Goal: Task Accomplishment & Management: Complete application form

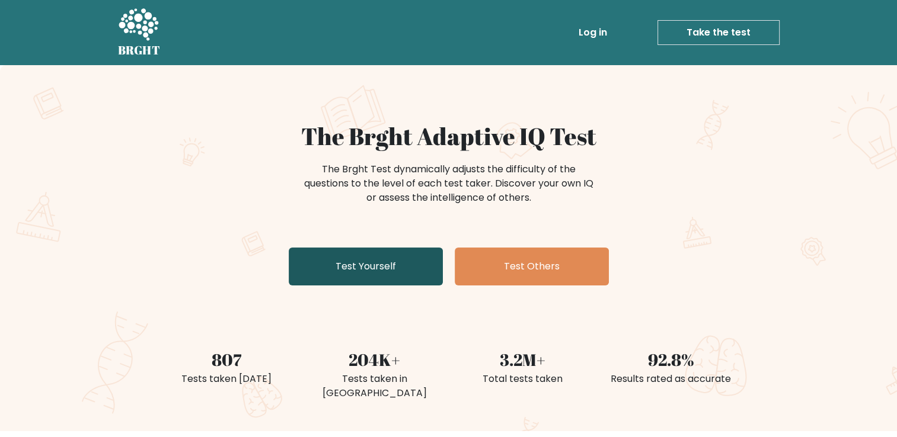
click at [368, 274] on link "Test Yourself" at bounding box center [366, 267] width 154 height 38
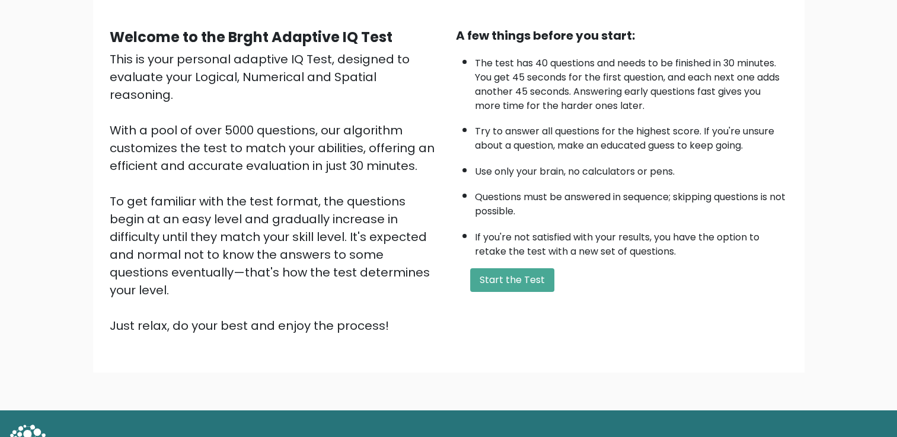
scroll to position [105, 0]
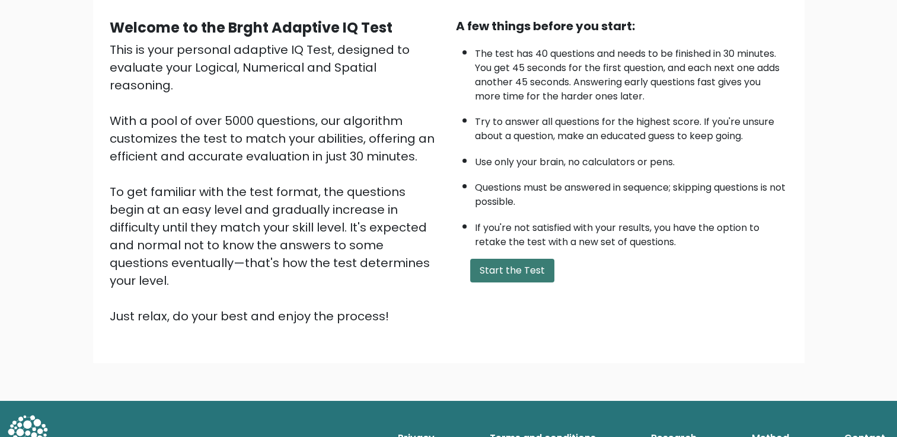
click at [472, 265] on button "Start the Test" at bounding box center [512, 271] width 84 height 24
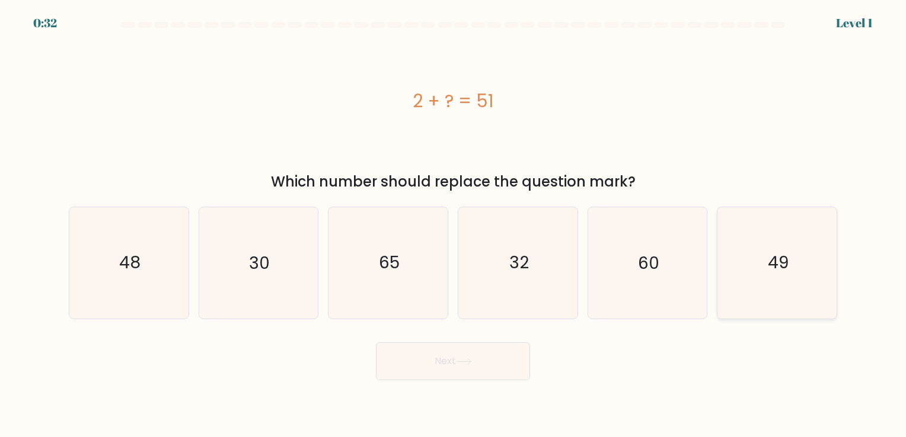
click at [771, 264] on text "49" at bounding box center [778, 263] width 21 height 23
click at [453, 225] on input "f. 49" at bounding box center [453, 222] width 1 height 6
radio input "true"
click at [462, 373] on button "Next" at bounding box center [453, 362] width 154 height 38
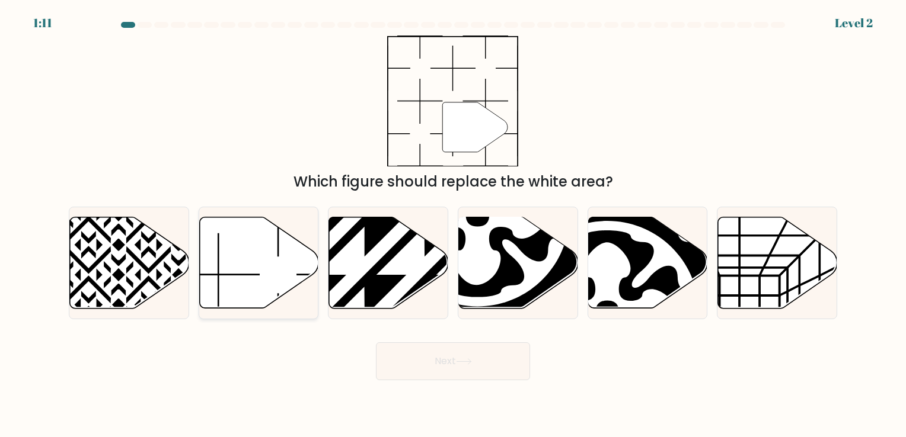
click at [267, 258] on icon at bounding box center [258, 262] width 119 height 91
click at [453, 225] on input "b." at bounding box center [453, 222] width 1 height 6
radio input "true"
click at [422, 369] on button "Next" at bounding box center [453, 362] width 154 height 38
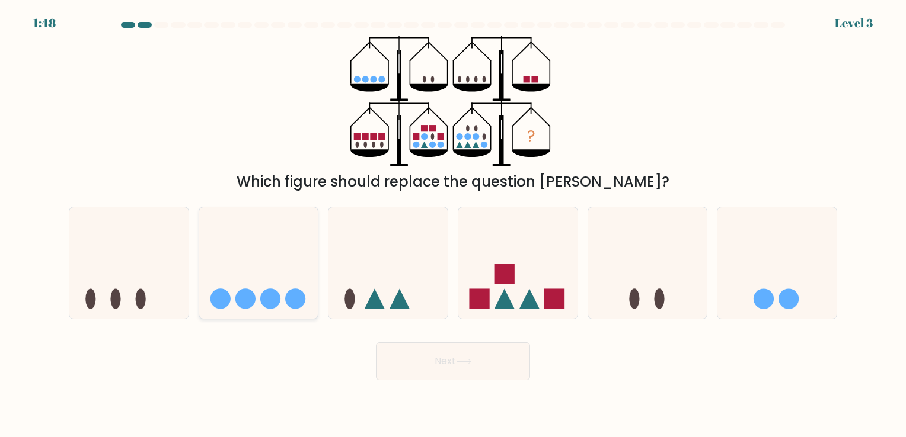
click at [268, 277] on icon at bounding box center [258, 263] width 119 height 98
click at [453, 225] on input "b." at bounding box center [453, 222] width 1 height 6
radio input "true"
click at [469, 369] on button "Next" at bounding box center [453, 362] width 154 height 38
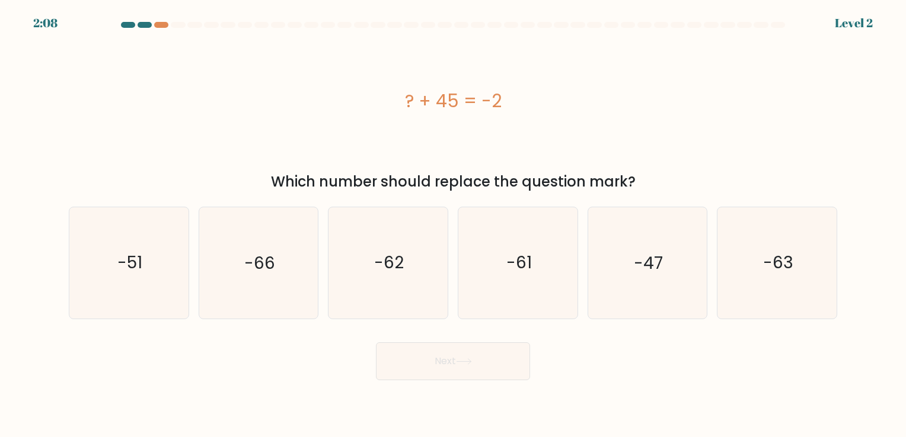
click at [471, 133] on div "? + 45 = -2" at bounding box center [453, 101] width 768 height 131
click at [405, 112] on div "? + 45 = -2" at bounding box center [453, 101] width 768 height 27
click at [401, 103] on div "? + 45 = -2" at bounding box center [453, 101] width 768 height 27
click at [647, 263] on text "-47" at bounding box center [648, 263] width 29 height 23
click at [453, 225] on input "e. -47" at bounding box center [453, 222] width 1 height 6
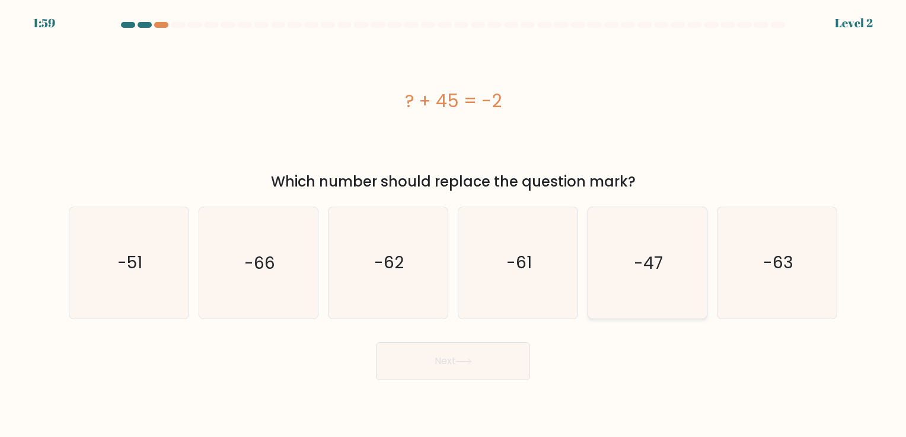
radio input "true"
click at [473, 359] on button "Next" at bounding box center [453, 362] width 154 height 38
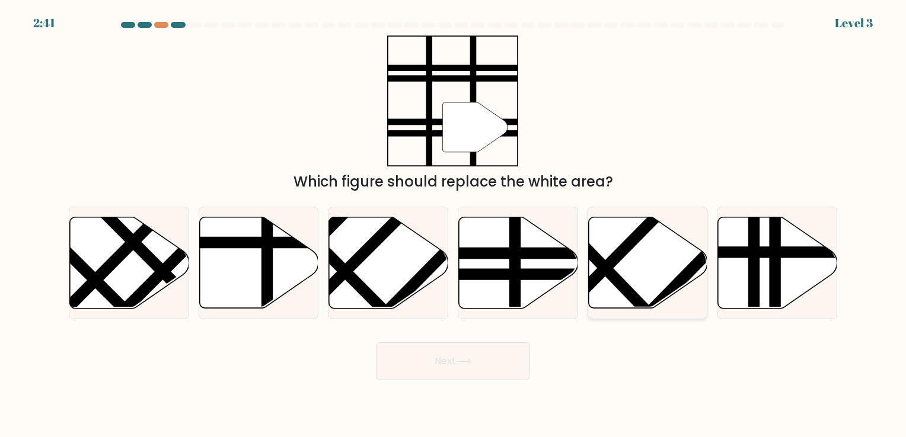
drag, startPoint x: 678, startPoint y: 272, endPoint x: 705, endPoint y: 273, distance: 27.3
click at [682, 272] on icon at bounding box center [647, 263] width 119 height 93
click at [453, 225] on input "e." at bounding box center [453, 222] width 1 height 6
radio input "true"
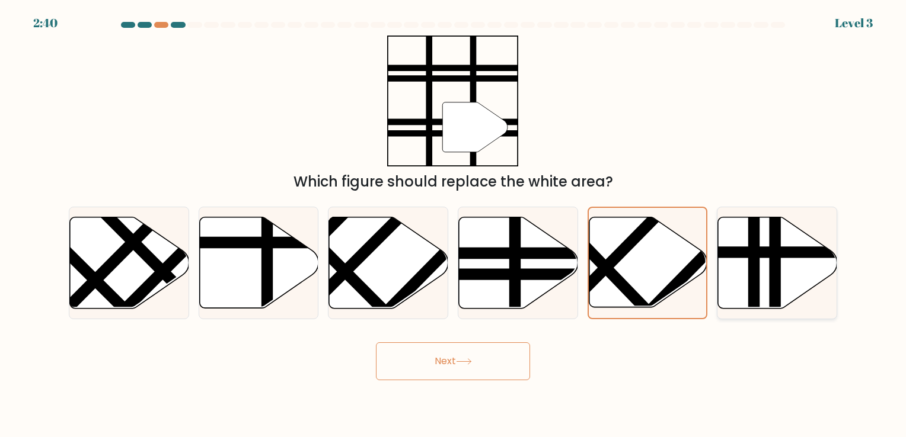
click at [822, 264] on icon at bounding box center [777, 262] width 119 height 91
click at [453, 225] on input "f." at bounding box center [453, 222] width 1 height 6
radio input "true"
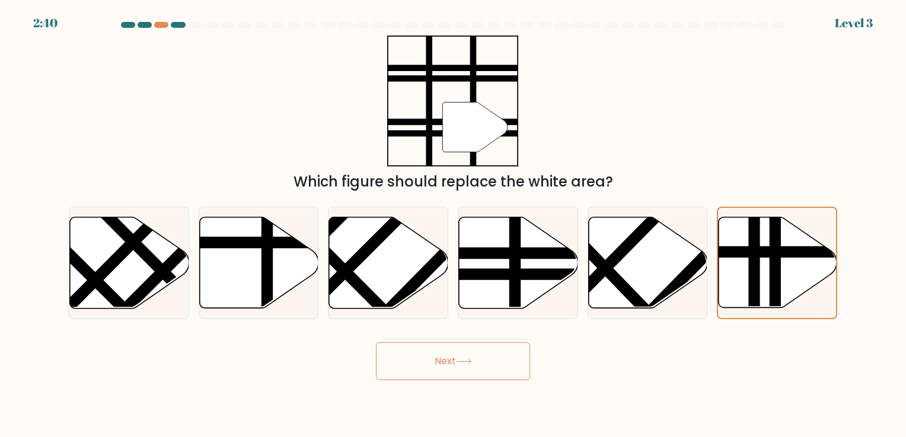
click at [409, 369] on button "Next" at bounding box center [453, 362] width 154 height 38
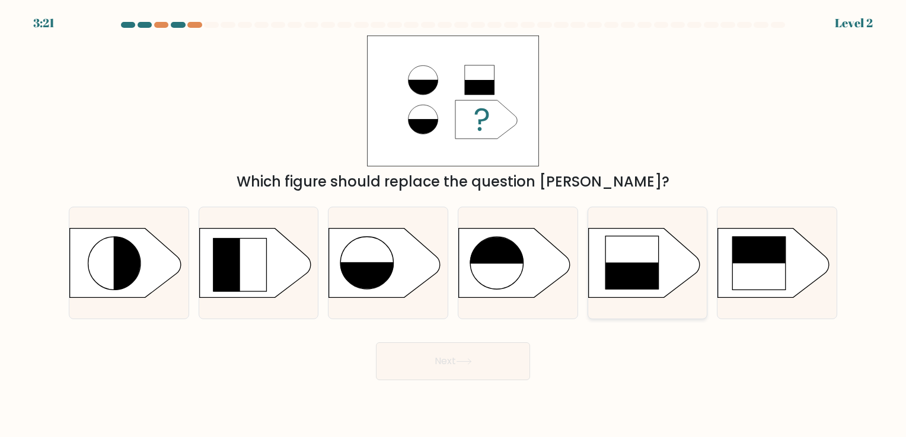
click at [669, 273] on rect at bounding box center [583, 229] width 309 height 235
click at [453, 225] on input "e." at bounding box center [453, 222] width 1 height 6
radio input "true"
click at [765, 270] on rect at bounding box center [759, 264] width 54 height 54
click at [453, 225] on input "f." at bounding box center [453, 222] width 1 height 6
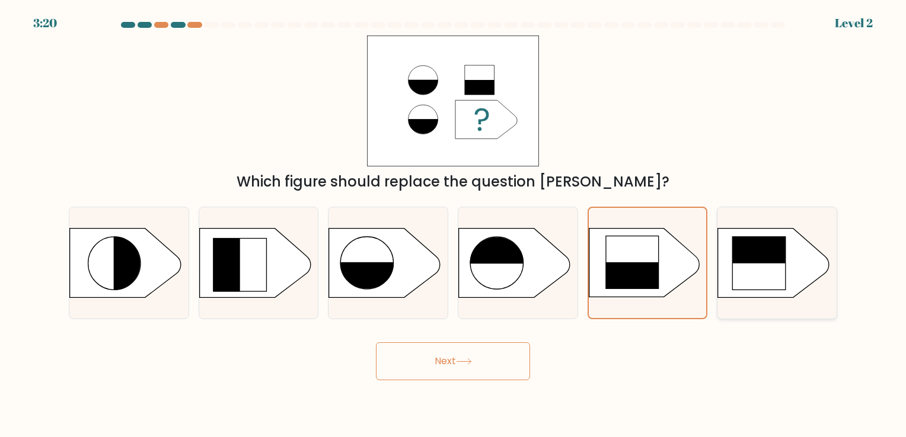
radio input "true"
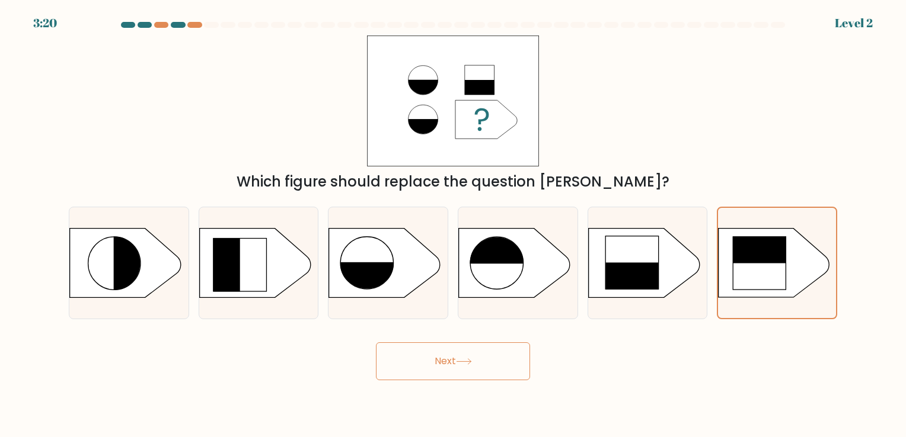
click at [423, 373] on button "Next" at bounding box center [453, 362] width 154 height 38
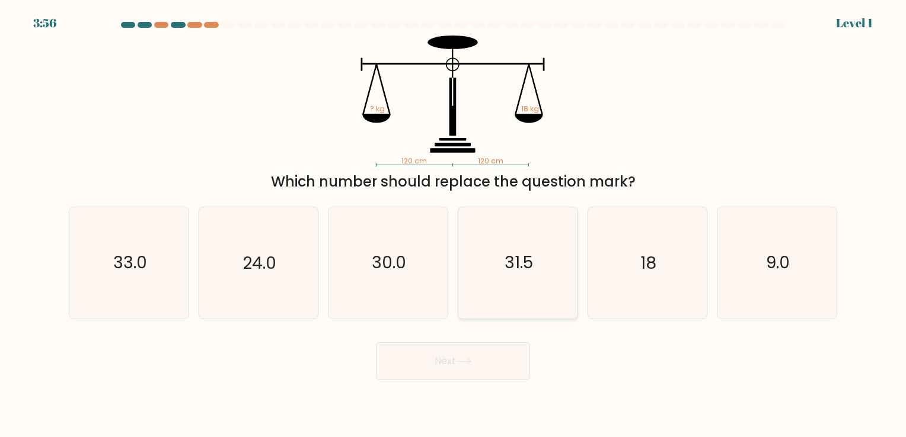
click at [519, 271] on text "31.5" at bounding box center [518, 263] width 28 height 23
click at [453, 225] on input "d. 31.5" at bounding box center [453, 222] width 1 height 6
radio input "true"
drag, startPoint x: 624, startPoint y: 257, endPoint x: 581, endPoint y: 307, distance: 65.6
click at [625, 258] on icon "18" at bounding box center [647, 262] width 111 height 111
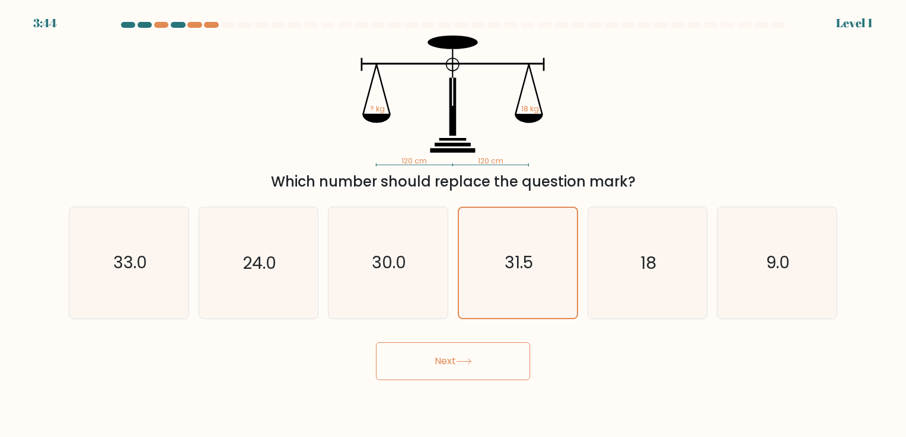
click at [453, 225] on input "e. 18" at bounding box center [453, 222] width 1 height 6
radio input "true"
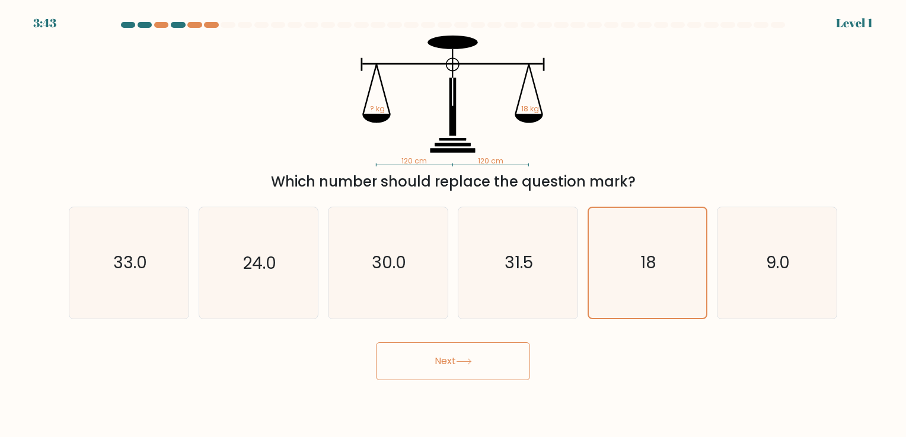
click at [505, 372] on button "Next" at bounding box center [453, 362] width 154 height 38
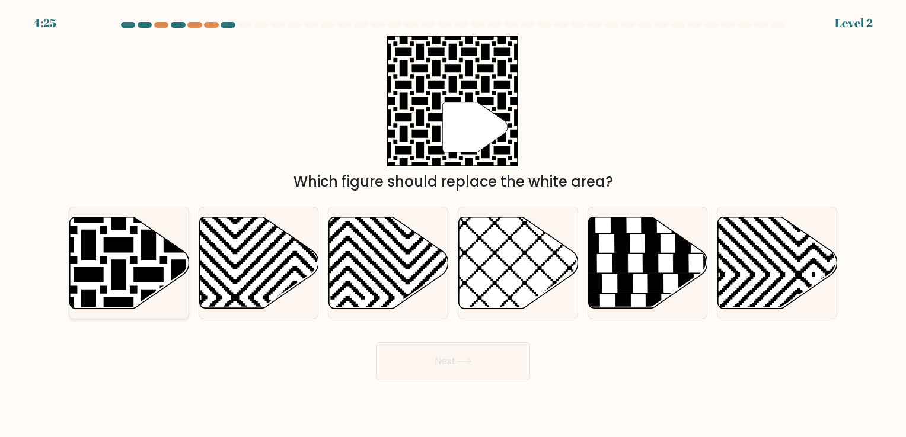
click at [142, 251] on icon at bounding box center [89, 215] width 240 height 240
click at [453, 225] on input "a." at bounding box center [453, 222] width 1 height 6
radio input "true"
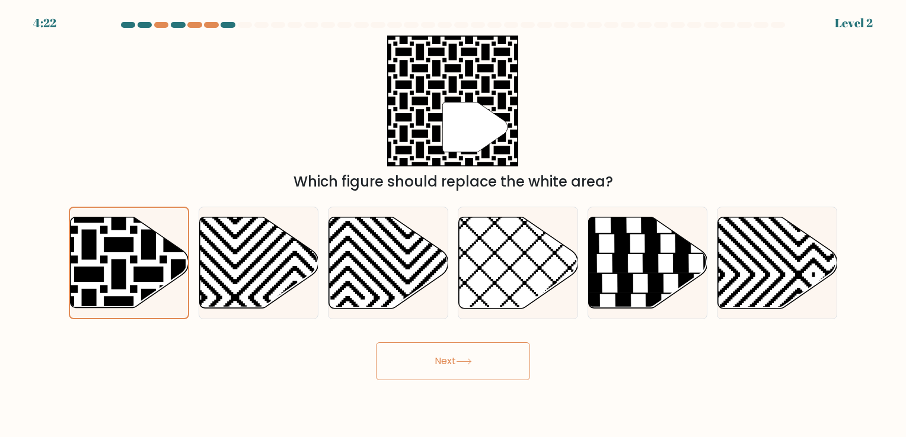
click at [467, 371] on button "Next" at bounding box center [453, 362] width 154 height 38
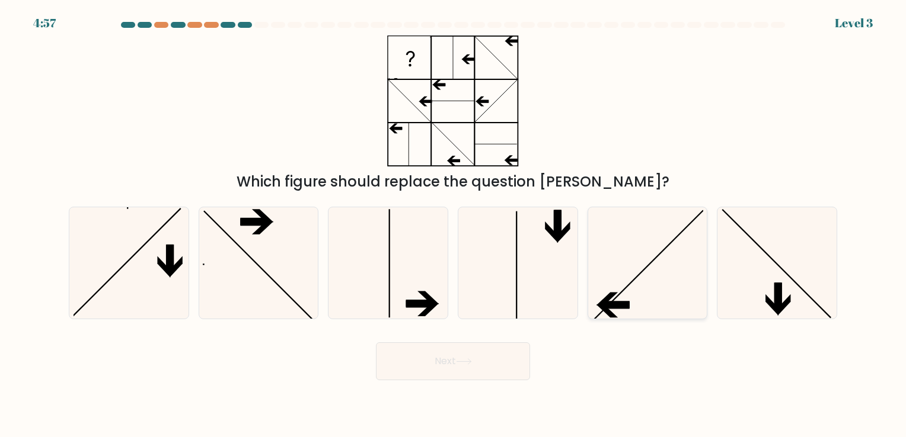
click at [638, 292] on icon at bounding box center [647, 262] width 111 height 111
click at [453, 225] on input "e." at bounding box center [453, 222] width 1 height 6
radio input "true"
click at [462, 378] on button "Next" at bounding box center [453, 362] width 154 height 38
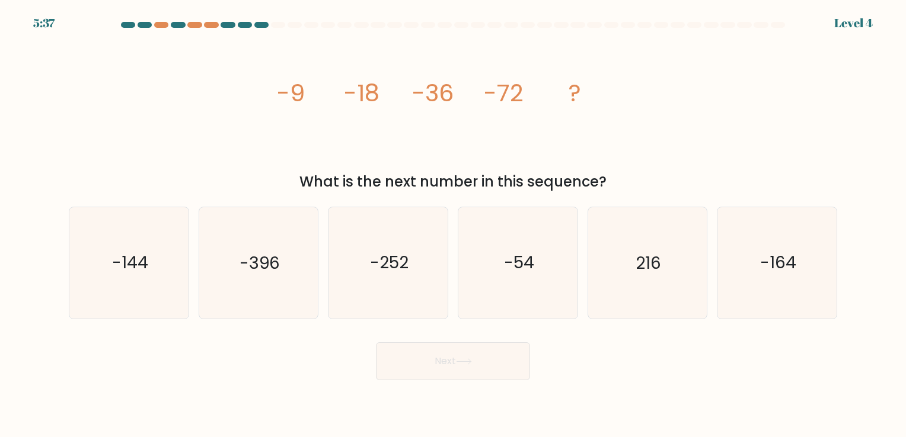
drag, startPoint x: 276, startPoint y: 92, endPoint x: 615, endPoint y: 89, distance: 338.5
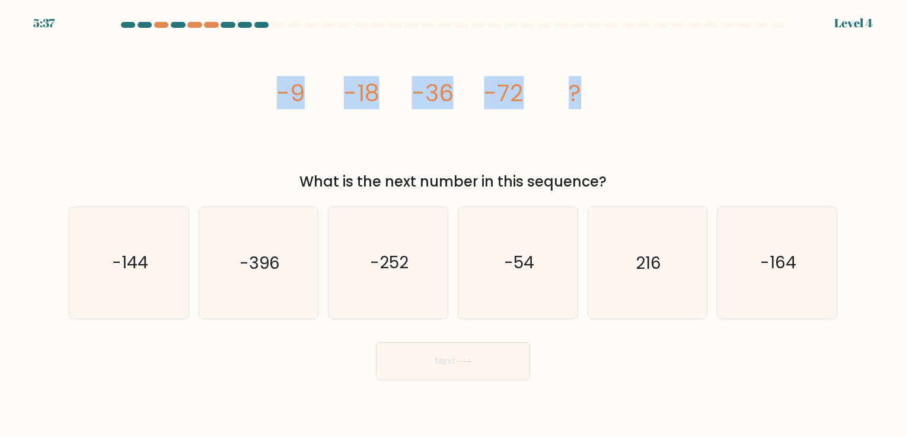
click at [615, 89] on icon "image/svg+xml -9 -18 -36 -72 ?" at bounding box center [453, 101] width 356 height 131
copy g "-9 -18 -36 -72 ?"
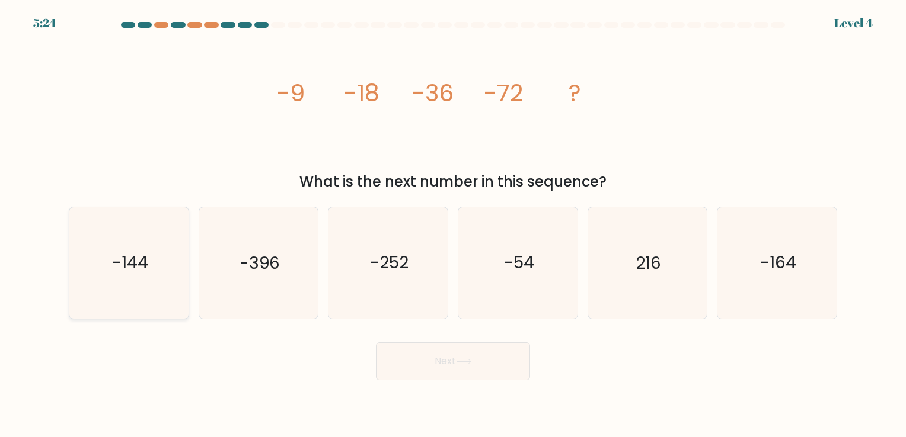
click at [145, 257] on text "-144" at bounding box center [130, 263] width 36 height 23
click at [453, 225] on input "a. -144" at bounding box center [453, 222] width 1 height 6
radio input "true"
click at [435, 365] on button "Next" at bounding box center [453, 362] width 154 height 38
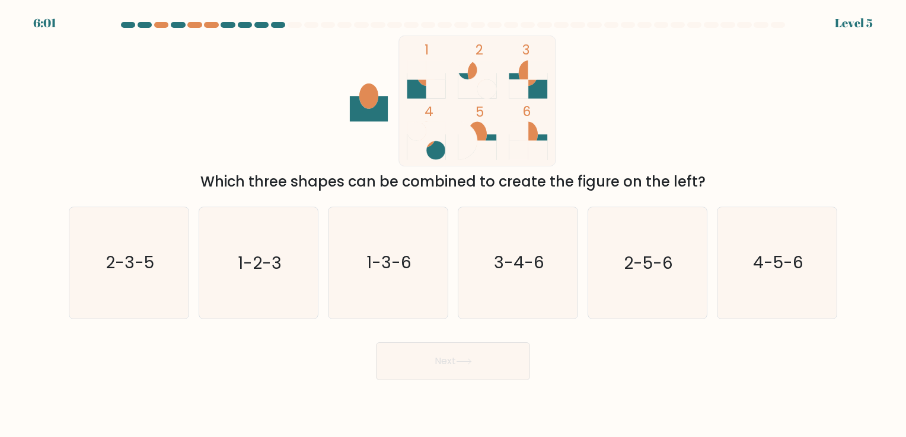
click at [414, 90] on icon at bounding box center [426, 86] width 39 height 25
click at [429, 36] on icon "1 2 3 4 5 6" at bounding box center [452, 101] width 319 height 131
copy tspan "1"
click at [665, 87] on div "1 2 3 4 5 6 Which three shapes can be combined to create the figure on the left?" at bounding box center [453, 114] width 782 height 157
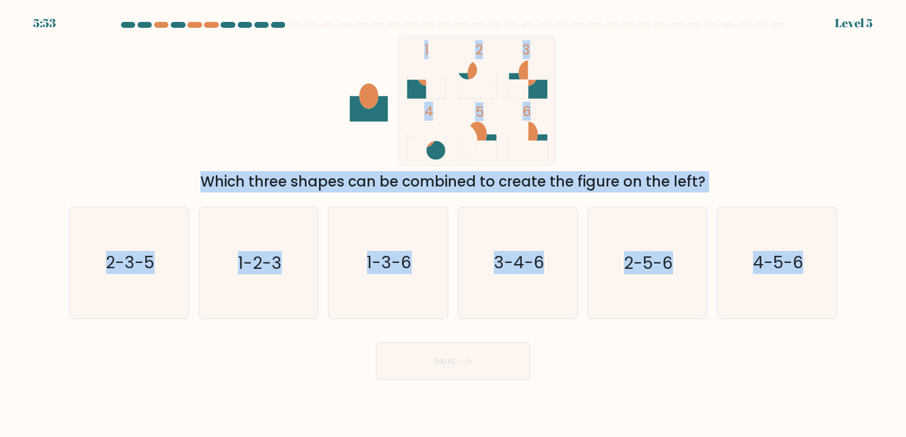
drag, startPoint x: 251, startPoint y: 41, endPoint x: 874, endPoint y: 295, distance: 673.5
click at [874, 295] on form at bounding box center [453, 201] width 906 height 359
copy form "1 2 3 4 5 6 Which three shapes can be combined to create the figure on the left…"
click at [717, 91] on div "1 2 3 4 5 6 Which three shapes can be combined to create the figure on the left?" at bounding box center [453, 114] width 782 height 157
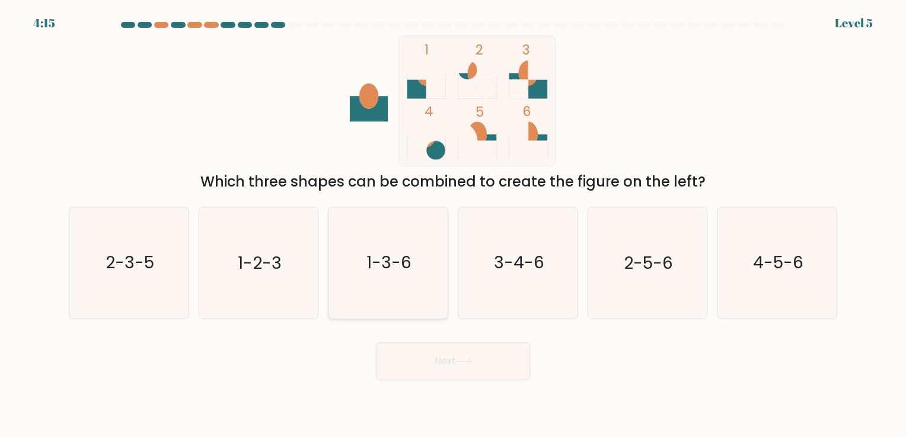
click at [424, 266] on icon "1-3-6" at bounding box center [388, 262] width 111 height 111
click at [453, 225] on input "c. 1-3-6" at bounding box center [453, 222] width 1 height 6
radio input "true"
click at [438, 362] on button "Next" at bounding box center [453, 362] width 154 height 38
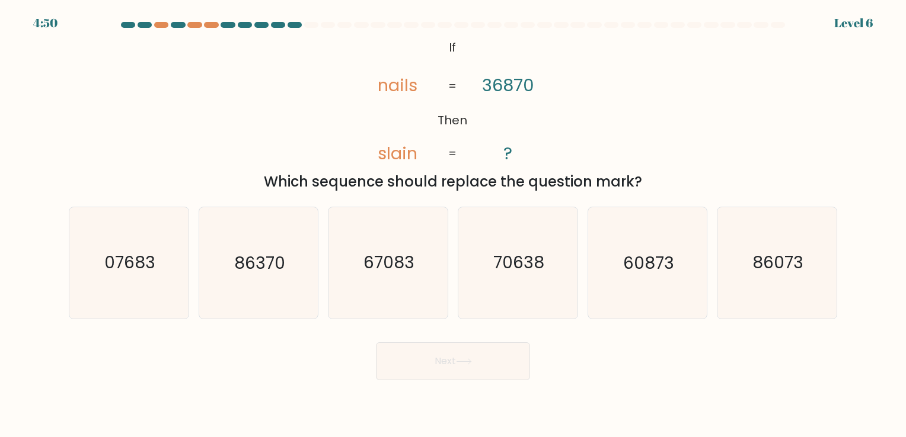
drag, startPoint x: 384, startPoint y: 37, endPoint x: 669, endPoint y: 183, distance: 319.7
click at [669, 183] on div "@import url('https://fonts.googleapis.com/css?family=Abril+Fatface:400,100,100i…" at bounding box center [453, 114] width 782 height 157
copy div "ails slain 36870 ? = = Which sequence should replace the question mark?"
click at [618, 336] on div "Next" at bounding box center [453, 357] width 782 height 47
click at [756, 144] on div "@import url('https://fonts.googleapis.com/css?family=Abril+Fatface:400,100,100i…" at bounding box center [453, 114] width 782 height 157
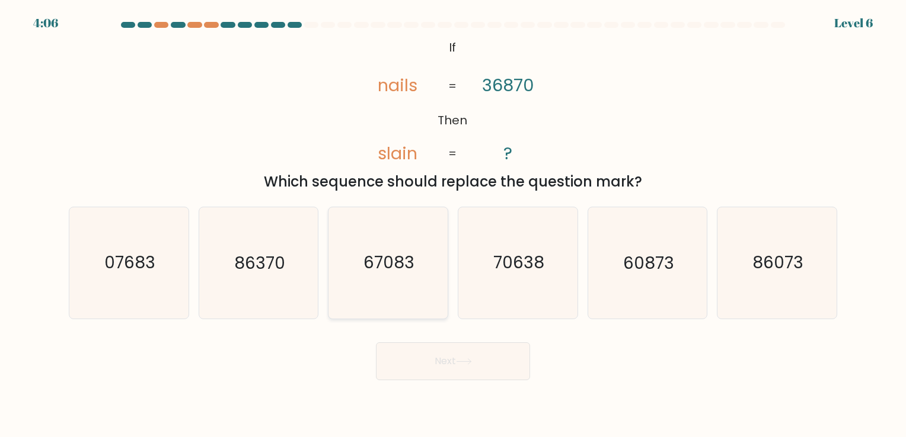
click at [391, 274] on text "67083" at bounding box center [389, 263] width 51 height 23
click at [453, 225] on input "c. 67083" at bounding box center [453, 222] width 1 height 6
radio input "true"
click at [446, 353] on button "Next" at bounding box center [453, 362] width 154 height 38
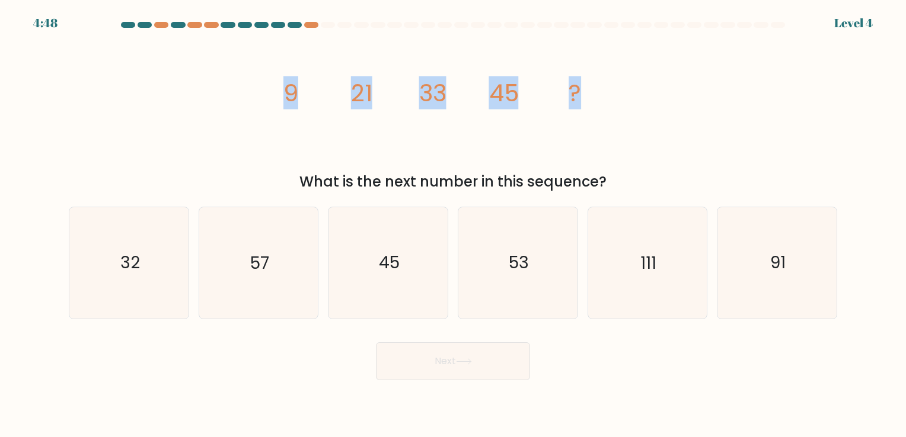
drag, startPoint x: 320, startPoint y: 90, endPoint x: 699, endPoint y: 108, distance: 379.8
click at [699, 108] on div "image/svg+xml 9 21 33 45 ? What is the next number in this sequence?" at bounding box center [453, 114] width 782 height 157
copy g "9 21 33 45 ?"
click at [312, 271] on icon "57" at bounding box center [258, 262] width 111 height 111
click at [453, 225] on input "b. 57" at bounding box center [453, 222] width 1 height 6
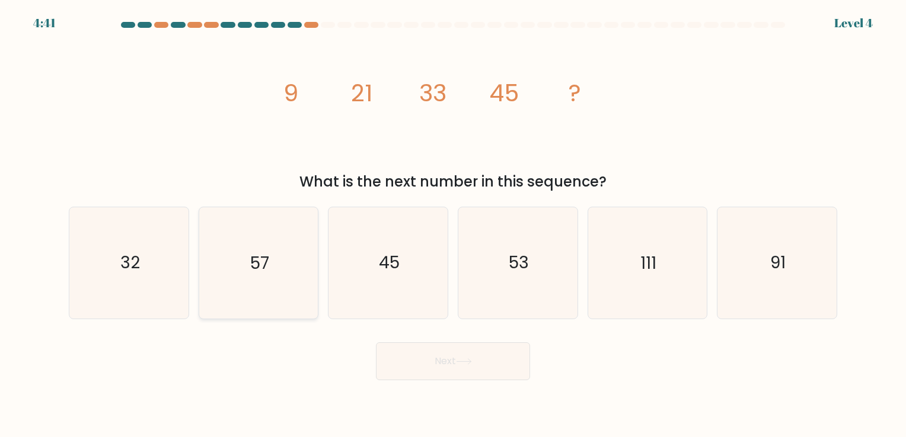
radio input "true"
click at [403, 369] on button "Next" at bounding box center [453, 362] width 154 height 38
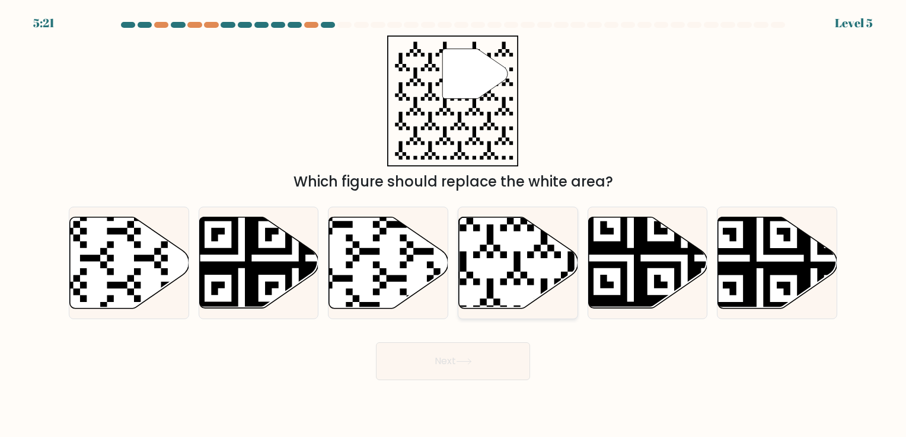
click at [505, 279] on icon at bounding box center [480, 313] width 216 height 216
click at [453, 225] on input "d." at bounding box center [453, 222] width 1 height 6
radio input "true"
click at [498, 355] on button "Next" at bounding box center [453, 362] width 154 height 38
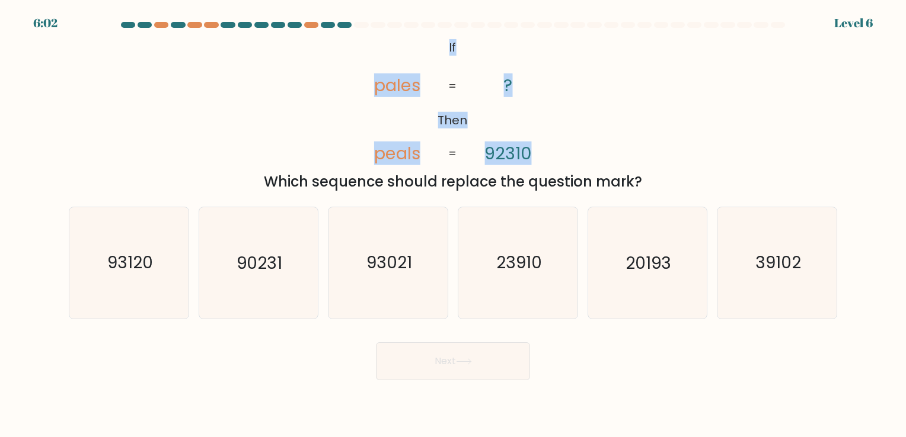
drag, startPoint x: 419, startPoint y: 39, endPoint x: 558, endPoint y: 134, distance: 168.0
click at [558, 134] on icon "@import url('https://fonts.googleapis.com/css?family=Abril+Fatface:400,100,100i…" at bounding box center [452, 101] width 213 height 131
click at [583, 94] on div "@import url('https://fonts.googleapis.com/css?family=Abril+Fatface:400,100,100i…" at bounding box center [453, 114] width 782 height 157
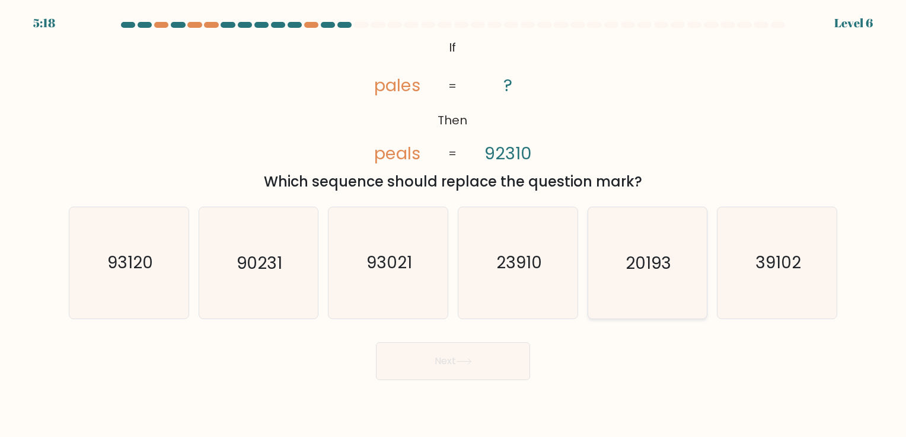
click at [651, 283] on icon "20193" at bounding box center [647, 262] width 111 height 111
click at [453, 225] on input "e. 20193" at bounding box center [453, 222] width 1 height 6
radio input "true"
click at [439, 362] on button "Next" at bounding box center [453, 362] width 154 height 38
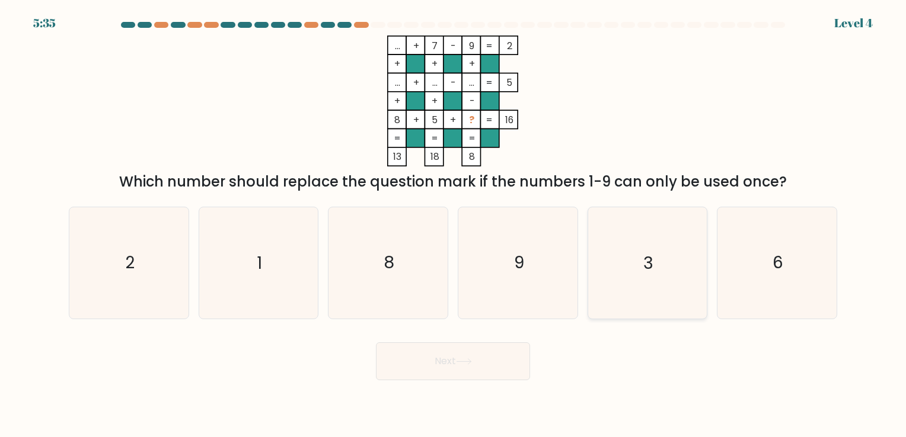
click at [645, 245] on icon "3" at bounding box center [647, 262] width 111 height 111
click at [453, 225] on input "e. 3" at bounding box center [453, 222] width 1 height 6
radio input "true"
click at [456, 352] on button "Next" at bounding box center [453, 362] width 154 height 38
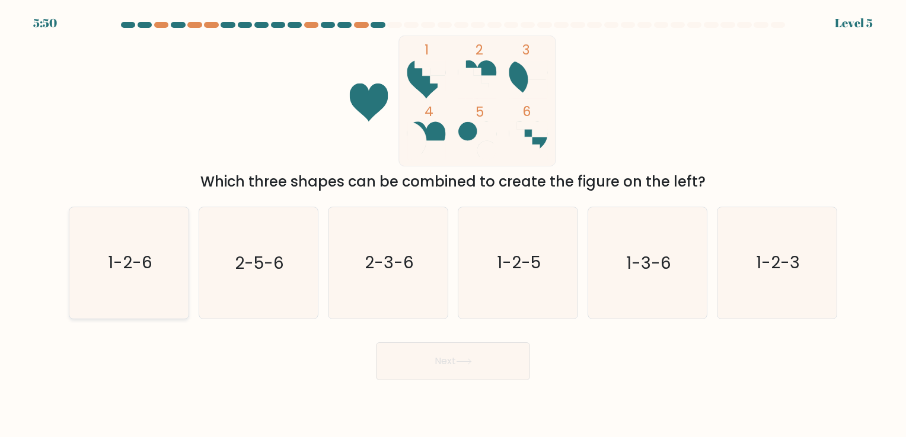
click at [109, 274] on text "1-2-6" at bounding box center [130, 263] width 44 height 23
click at [453, 225] on input "a. 1-2-6" at bounding box center [453, 222] width 1 height 6
radio input "true"
click at [465, 357] on button "Next" at bounding box center [453, 362] width 154 height 38
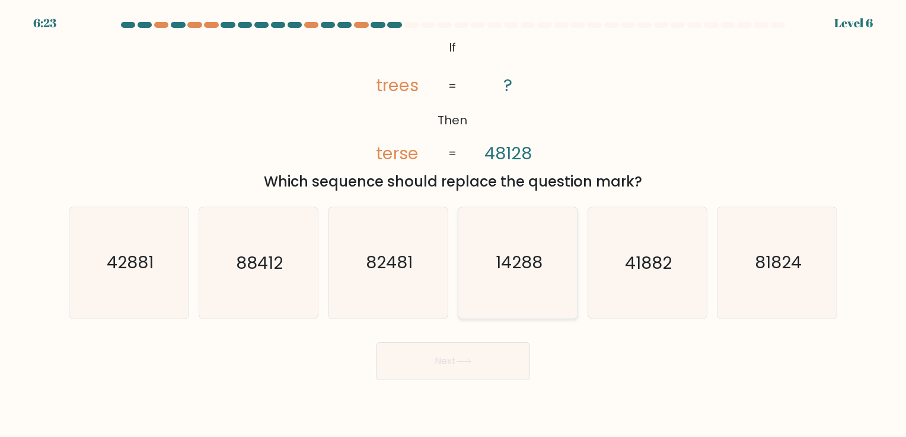
click at [554, 253] on icon "14288" at bounding box center [517, 262] width 111 height 111
click at [453, 225] on input "d. 14288" at bounding box center [453, 222] width 1 height 6
radio input "true"
click at [462, 378] on button "Next" at bounding box center [453, 362] width 154 height 38
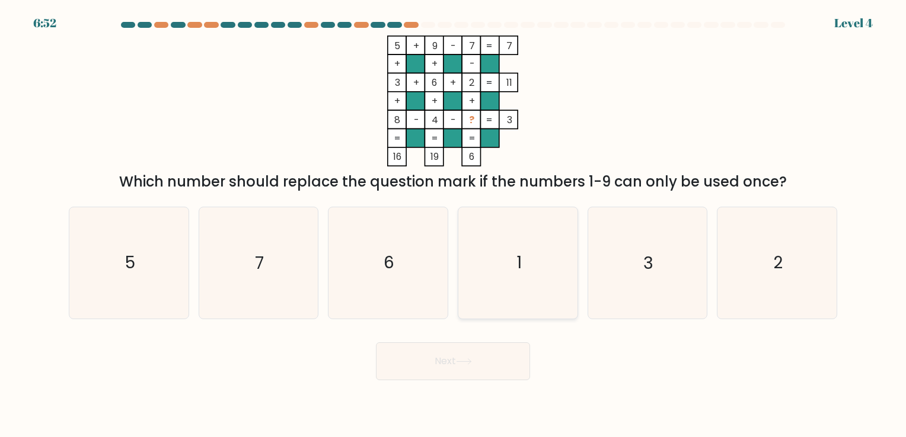
click at [543, 231] on icon "1" at bounding box center [517, 262] width 111 height 111
click at [453, 225] on input "d. 1" at bounding box center [453, 222] width 1 height 6
radio input "true"
click at [461, 369] on button "Next" at bounding box center [453, 362] width 154 height 38
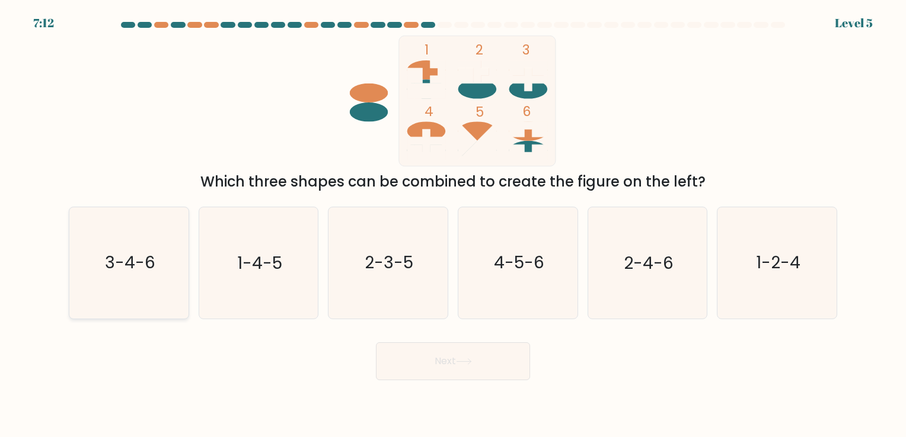
click at [154, 255] on text "3-4-6" at bounding box center [130, 263] width 50 height 23
click at [453, 225] on input "a. 3-4-6" at bounding box center [453, 222] width 1 height 6
radio input "true"
click at [420, 361] on button "Next" at bounding box center [453, 362] width 154 height 38
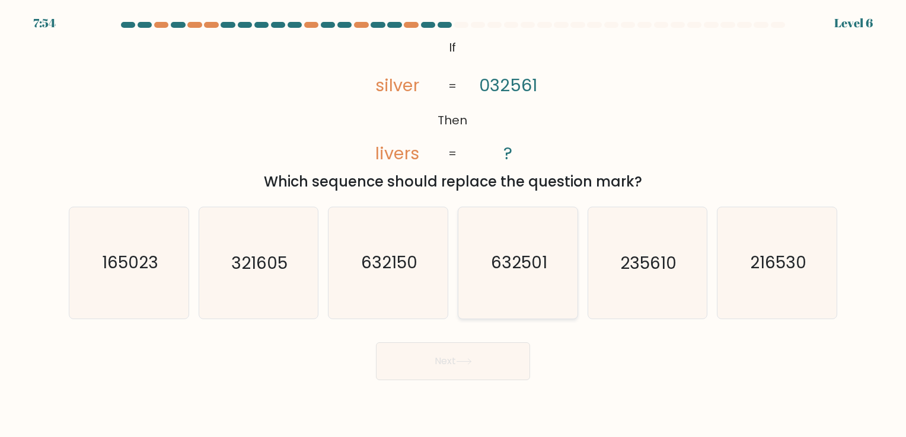
click at [503, 273] on text "632501" at bounding box center [519, 263] width 56 height 23
click at [453, 225] on input "d. 632501" at bounding box center [453, 222] width 1 height 6
radio input "true"
click at [472, 379] on button "Next" at bounding box center [453, 362] width 154 height 38
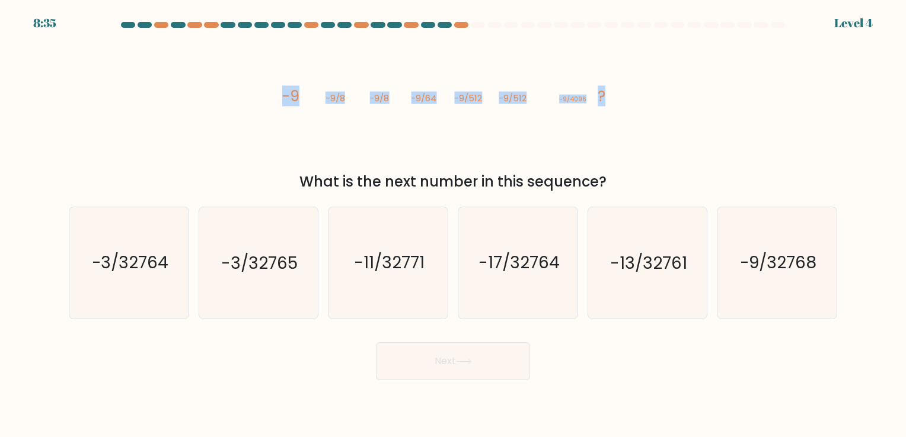
drag, startPoint x: 274, startPoint y: 98, endPoint x: 656, endPoint y: 116, distance: 381.6
click at [656, 116] on div "image/svg+xml -9 -9/8 -9/8 -9/64 -9/512 -9/512 -9/4096 ? What is the next numbe…" at bounding box center [453, 114] width 782 height 157
copy g "-9 -9/8 -9/8 -9/64 -9/512 -9/512 -9/4096 ?"
click at [806, 260] on text "-9/32768" at bounding box center [777, 263] width 77 height 23
click at [453, 225] on input "f. -9/32768" at bounding box center [453, 222] width 1 height 6
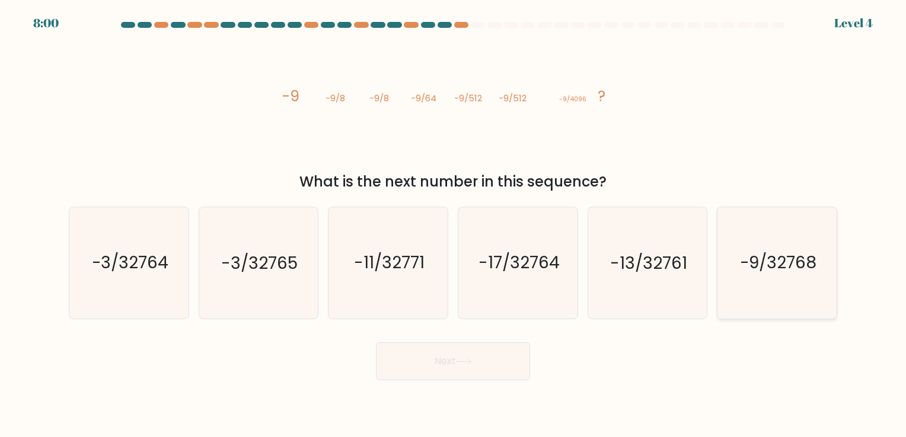
radio input "true"
click at [457, 370] on button "Next" at bounding box center [453, 362] width 154 height 38
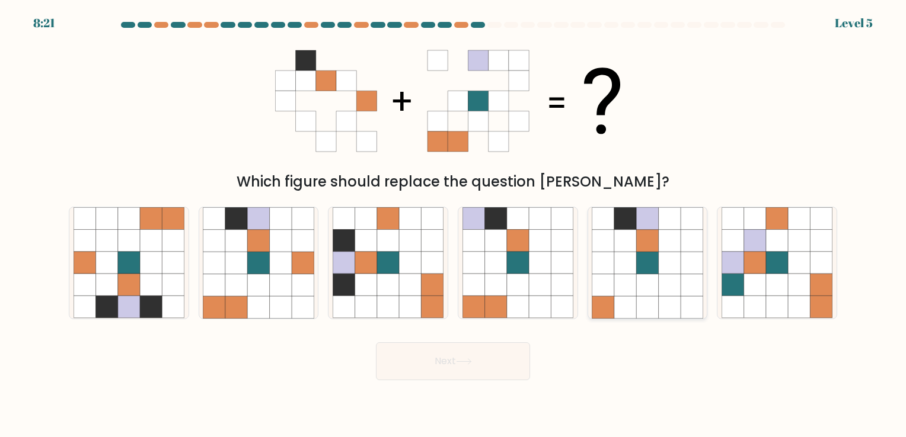
click at [650, 247] on icon at bounding box center [647, 241] width 22 height 22
click at [453, 225] on input "e." at bounding box center [453, 222] width 1 height 6
radio input "true"
click at [422, 376] on button "Next" at bounding box center [453, 362] width 154 height 38
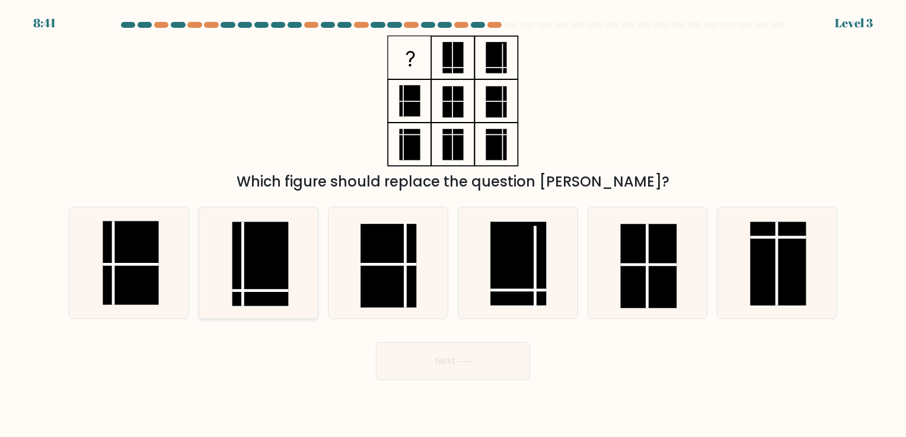
click at [228, 265] on icon at bounding box center [258, 262] width 111 height 111
click at [453, 225] on input "b." at bounding box center [453, 222] width 1 height 6
radio input "true"
click at [439, 354] on button "Next" at bounding box center [453, 362] width 154 height 38
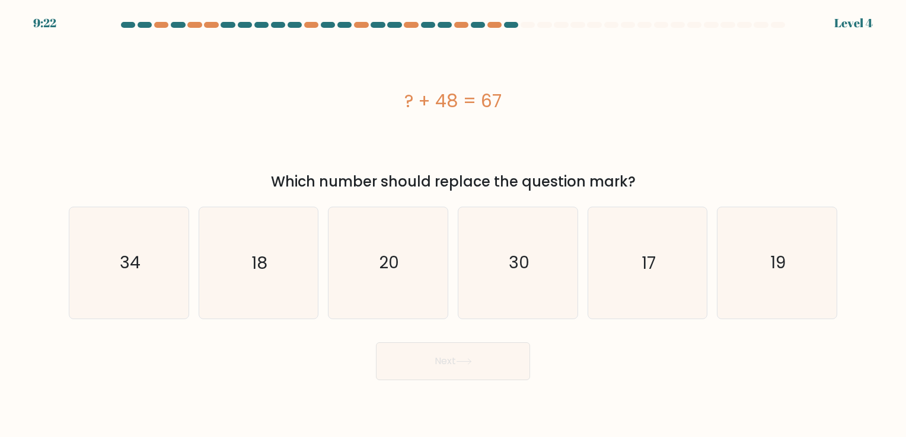
drag, startPoint x: 399, startPoint y: 96, endPoint x: 523, endPoint y: 117, distance: 126.3
click at [523, 117] on div "? + 48 = 67" at bounding box center [453, 101] width 768 height 131
copy div "? + 48 = 67"
click at [836, 286] on div "19" at bounding box center [777, 263] width 120 height 112
click at [453, 225] on input "f. 19" at bounding box center [453, 222] width 1 height 6
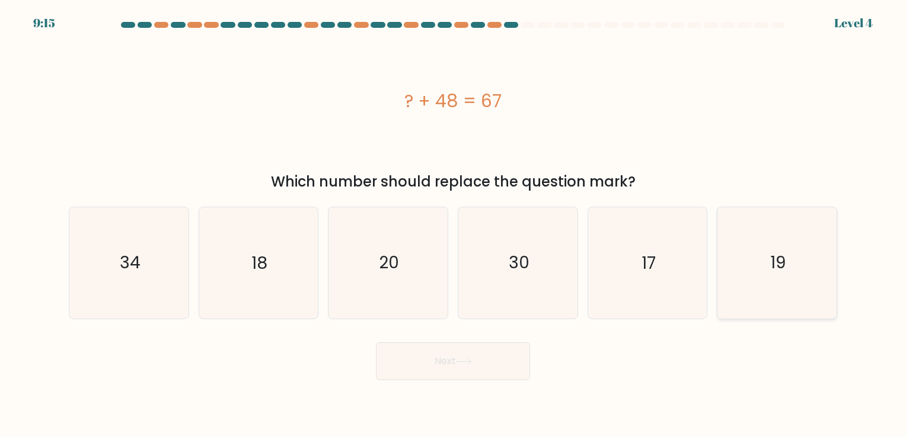
radio input "true"
click at [484, 364] on button "Next" at bounding box center [453, 362] width 154 height 38
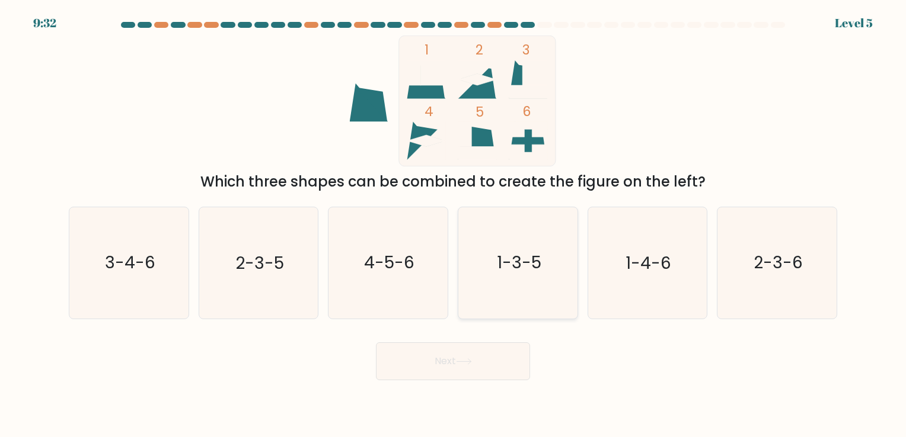
drag, startPoint x: 503, startPoint y: 257, endPoint x: 491, endPoint y: 298, distance: 42.0
click at [504, 257] on text "1-3-5" at bounding box center [519, 263] width 44 height 23
click at [453, 225] on input "d. 1-3-5" at bounding box center [453, 222] width 1 height 6
radio input "true"
click at [480, 367] on button "Next" at bounding box center [453, 362] width 154 height 38
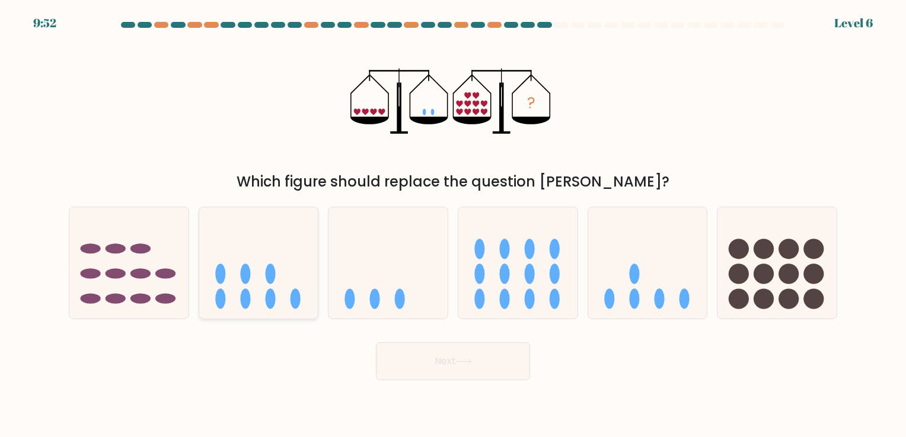
click at [301, 277] on icon at bounding box center [258, 263] width 119 height 98
click at [453, 225] on input "b." at bounding box center [453, 222] width 1 height 6
radio input "true"
click at [647, 245] on icon at bounding box center [647, 263] width 119 height 98
click at [453, 225] on input "e." at bounding box center [453, 222] width 1 height 6
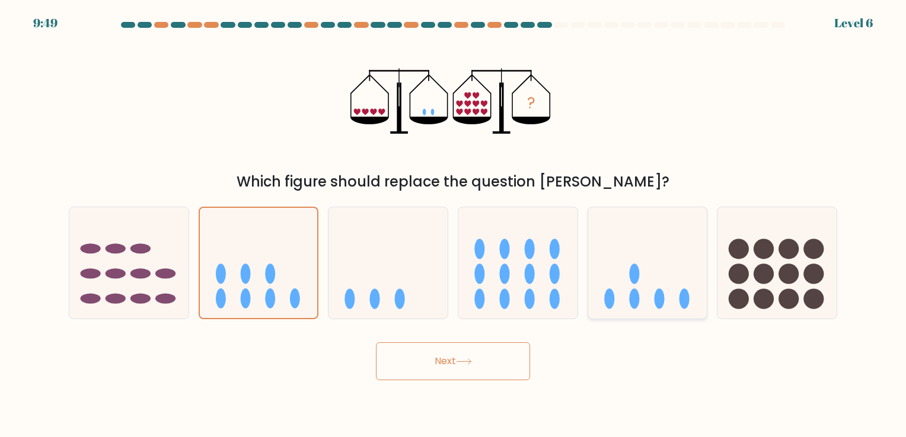
radio input "true"
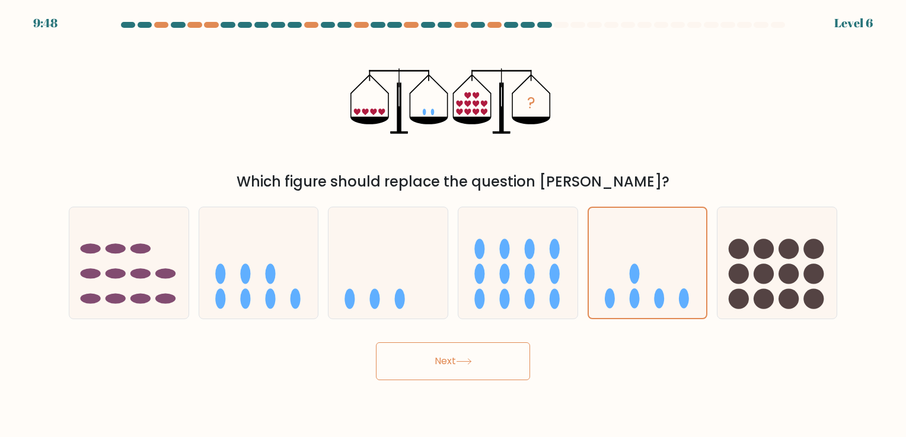
click at [477, 371] on button "Next" at bounding box center [453, 362] width 154 height 38
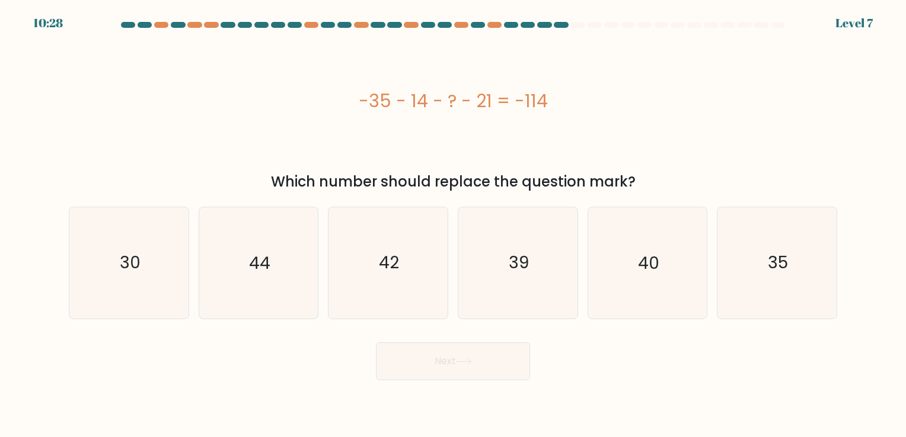
drag, startPoint x: 354, startPoint y: 98, endPoint x: 650, endPoint y: 75, distance: 297.3
click at [650, 75] on div "-35 - 14 - ? - 21 = -114" at bounding box center [453, 101] width 768 height 131
copy div "-35 - 14 - ? - 21 = -114"
click at [270, 290] on icon "44" at bounding box center [258, 262] width 111 height 111
click at [453, 225] on input "b. 44" at bounding box center [453, 222] width 1 height 6
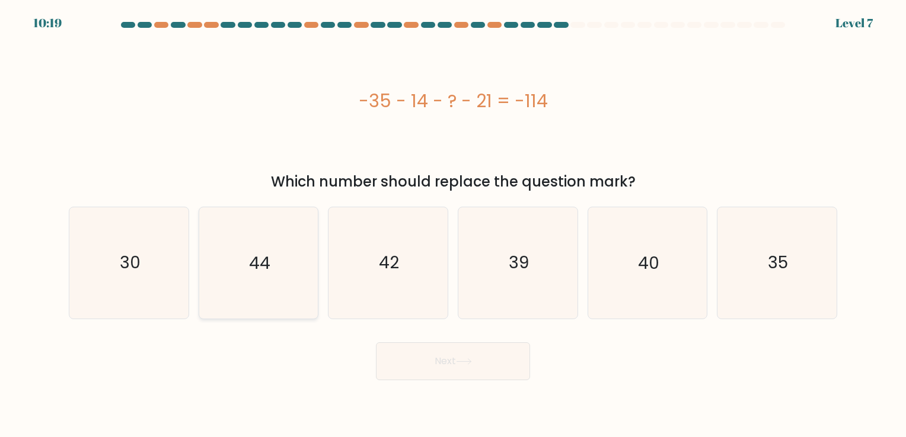
radio input "true"
click at [438, 381] on body "10:18 Level 7" at bounding box center [453, 218] width 906 height 437
click at [459, 358] on button "Next" at bounding box center [453, 362] width 154 height 38
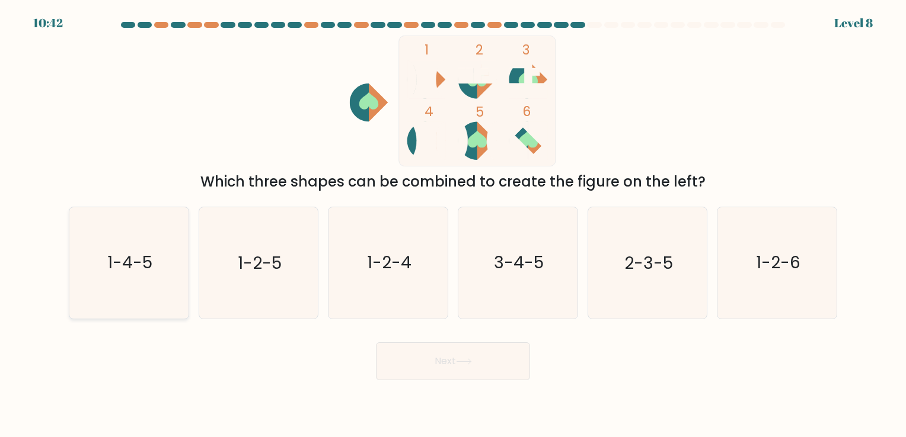
drag, startPoint x: 121, startPoint y: 279, endPoint x: 127, endPoint y: 280, distance: 6.6
click at [122, 278] on icon "1-4-5" at bounding box center [129, 262] width 111 height 111
click at [453, 225] on input "a. 1-4-5" at bounding box center [453, 222] width 1 height 6
radio input "true"
click at [460, 354] on button "Next" at bounding box center [453, 362] width 154 height 38
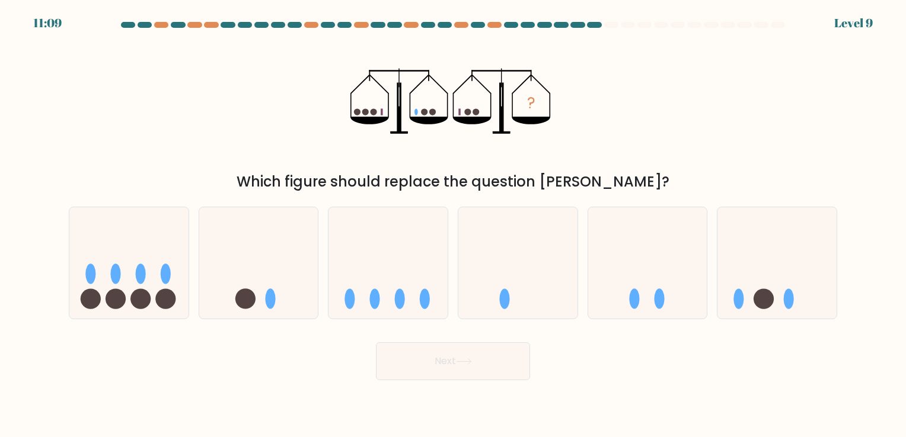
click at [192, 269] on div "a." at bounding box center [129, 263] width 130 height 112
click at [390, 280] on icon at bounding box center [387, 263] width 119 height 98
click at [453, 225] on input "c." at bounding box center [453, 222] width 1 height 6
radio input "true"
click at [302, 258] on icon at bounding box center [258, 263] width 119 height 98
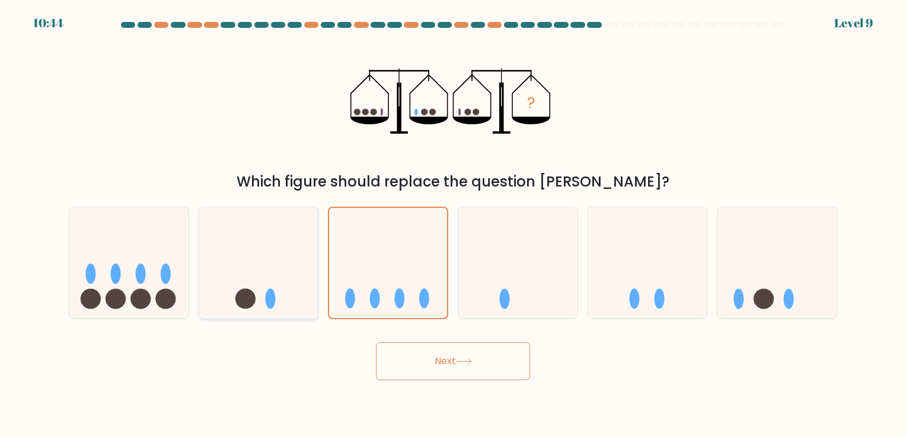
click at [453, 225] on input "b." at bounding box center [453, 222] width 1 height 6
radio input "true"
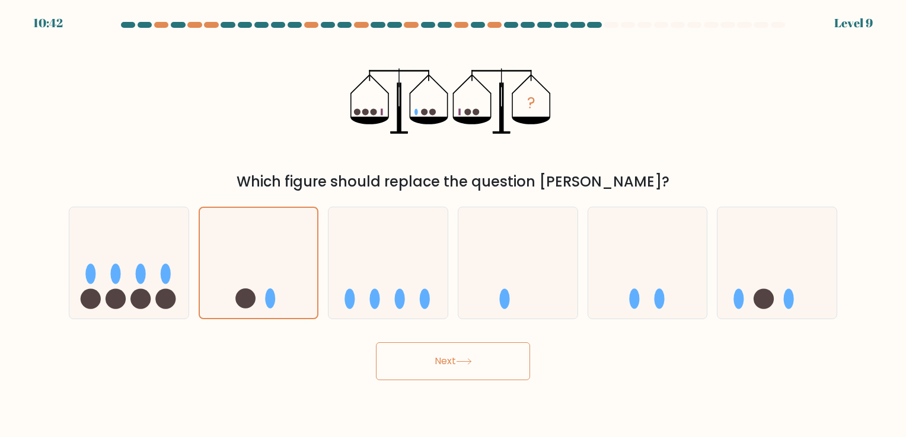
click at [487, 356] on button "Next" at bounding box center [453, 362] width 154 height 38
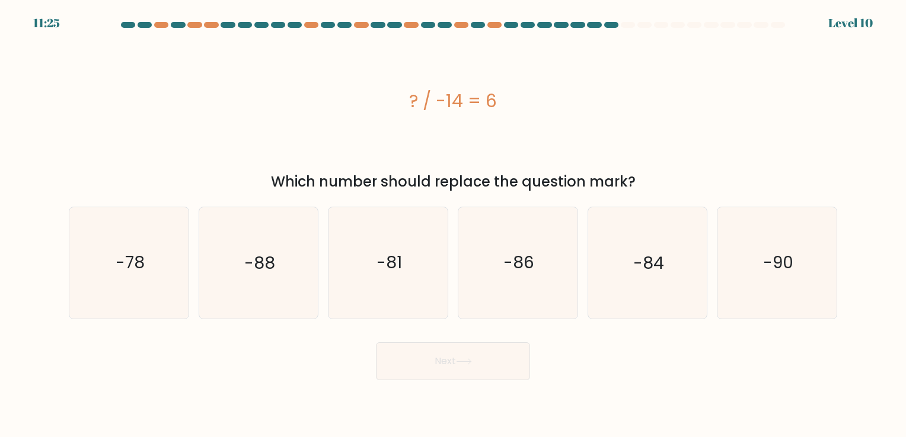
drag, startPoint x: 451, startPoint y: 89, endPoint x: 625, endPoint y: 96, distance: 175.0
click at [625, 96] on div "? / -14 = 6" at bounding box center [453, 101] width 768 height 27
copy div "? / -14 = 6"
click at [614, 254] on icon "-84" at bounding box center [647, 262] width 111 height 111
click at [453, 225] on input "e. -84" at bounding box center [453, 222] width 1 height 6
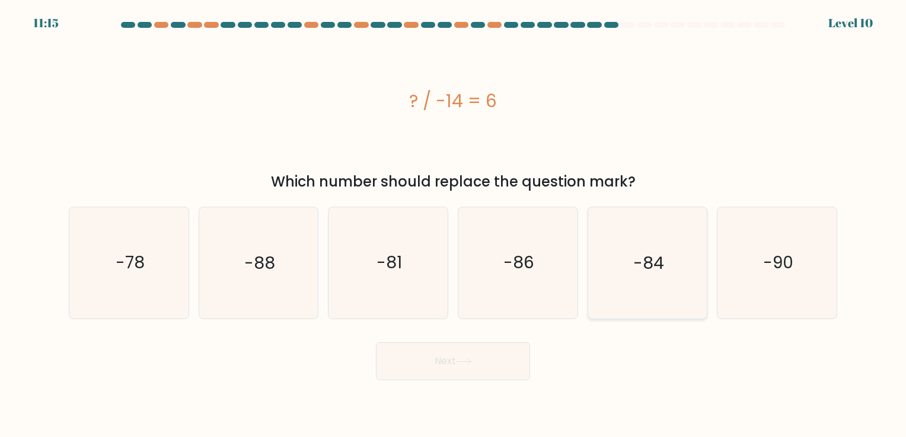
radio input "true"
click at [507, 359] on button "Next" at bounding box center [453, 362] width 154 height 38
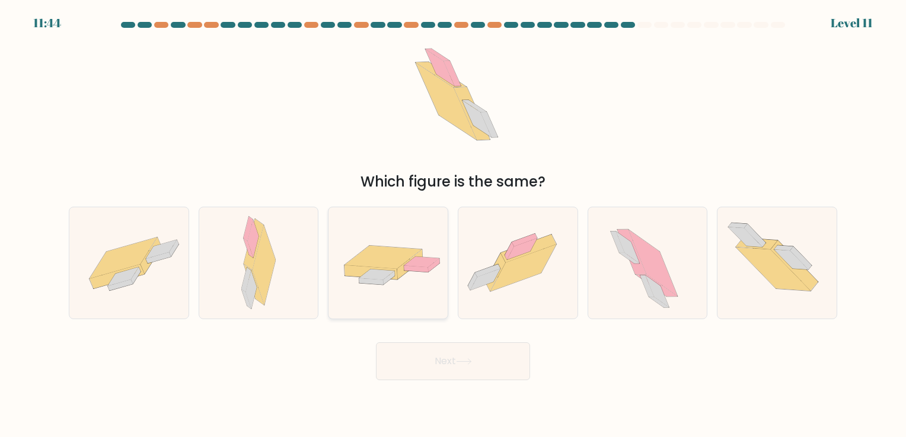
click at [420, 255] on icon at bounding box center [410, 265] width 25 height 30
click at [453, 225] on input "c." at bounding box center [453, 222] width 1 height 6
radio input "true"
drag, startPoint x: 518, startPoint y: 261, endPoint x: 512, endPoint y: 269, distance: 9.4
click at [519, 261] on icon at bounding box center [523, 268] width 66 height 47
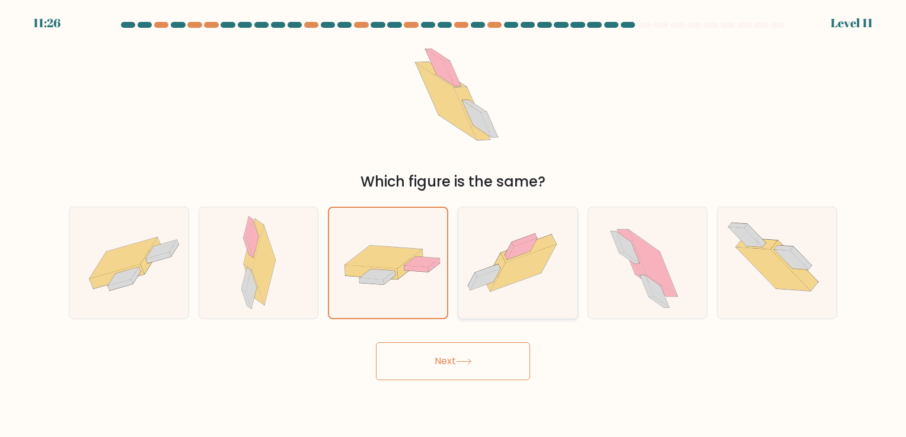
click at [453, 225] on input "d." at bounding box center [453, 222] width 1 height 6
radio input "true"
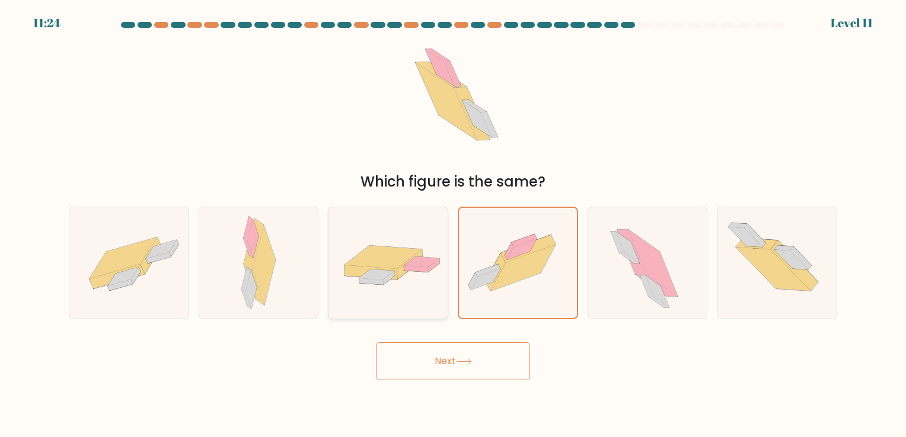
click at [422, 262] on icon at bounding box center [422, 262] width 36 height 11
click at [453, 225] on input "c." at bounding box center [453, 222] width 1 height 6
radio input "true"
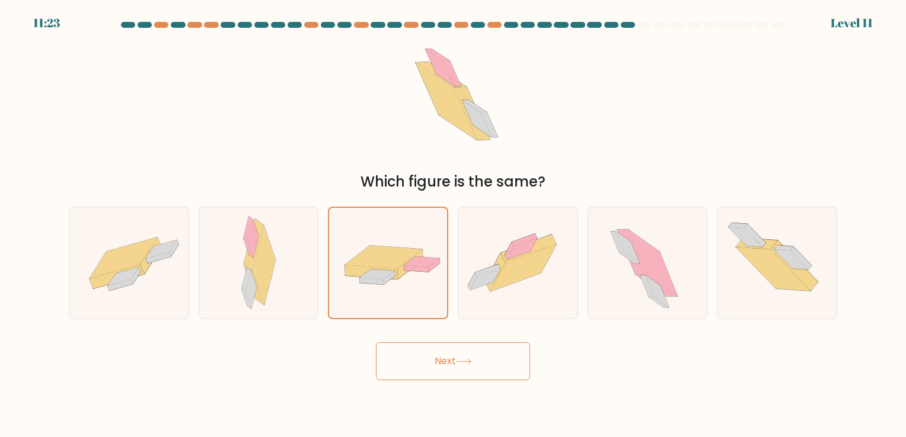
click at [460, 359] on button "Next" at bounding box center [453, 362] width 154 height 38
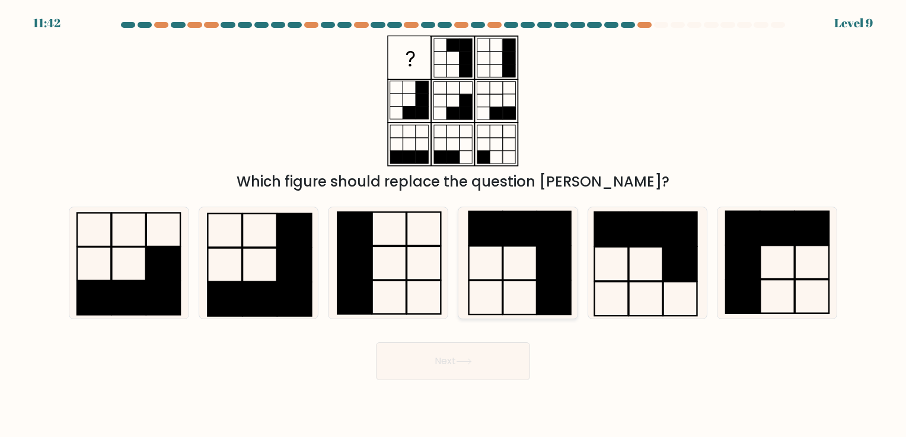
click at [557, 256] on rect at bounding box center [554, 264] width 34 height 34
click at [453, 225] on input "d." at bounding box center [453, 222] width 1 height 6
radio input "true"
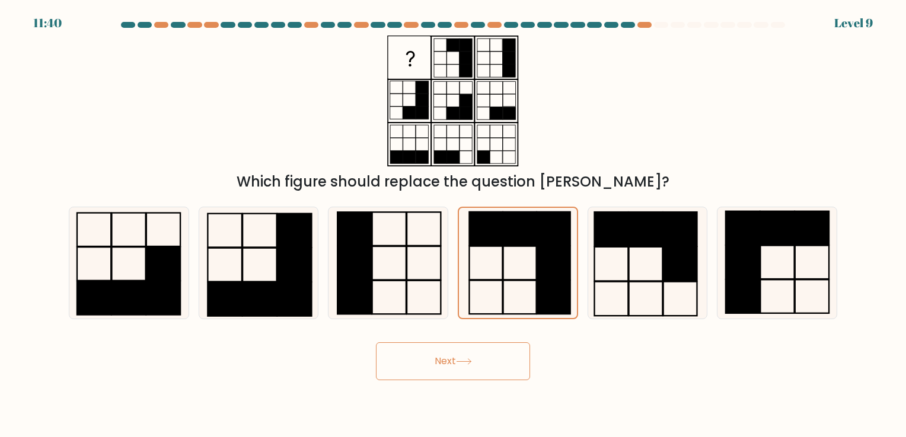
click at [448, 359] on button "Next" at bounding box center [453, 362] width 154 height 38
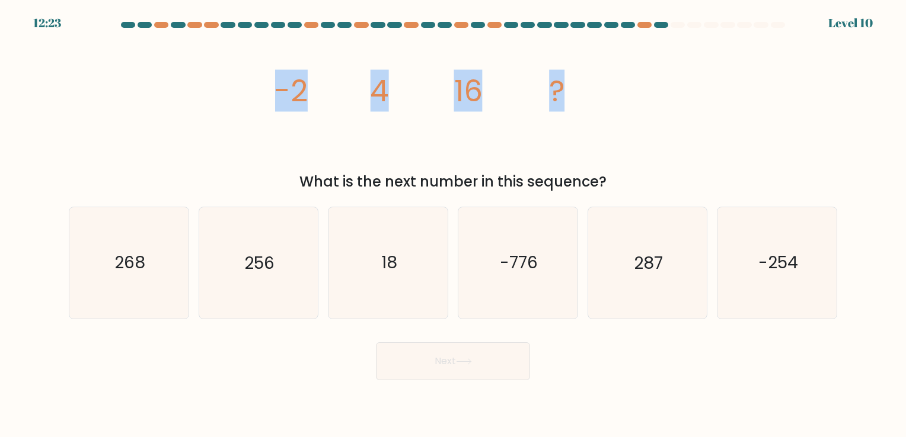
drag, startPoint x: 271, startPoint y: 87, endPoint x: 626, endPoint y: 74, distance: 355.3
click at [626, 74] on div "image/svg+xml -2 4 16 ? What is the next number in this sequence?" at bounding box center [453, 114] width 782 height 157
copy g "-2 4 16 ?"
click at [545, 12] on div "12:21 Level 10" at bounding box center [453, 7] width 906 height 14
click at [370, 251] on icon "18" at bounding box center [388, 262] width 111 height 111
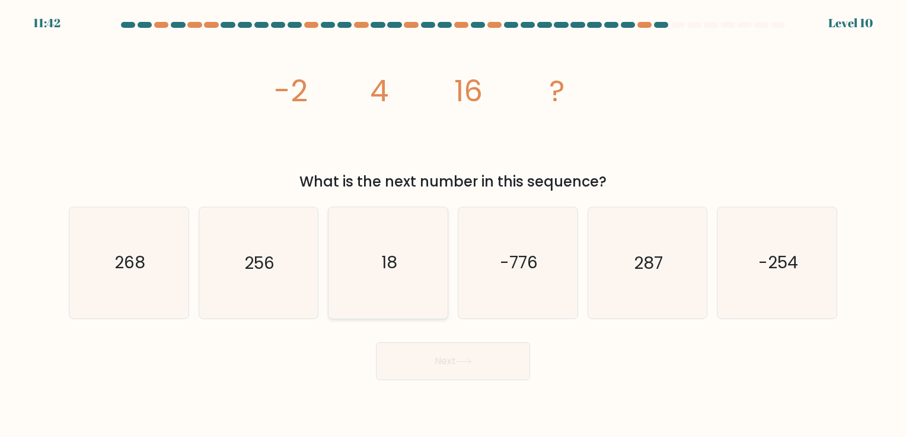
click at [453, 225] on input "c. 18" at bounding box center [453, 222] width 1 height 6
radio input "true"
drag, startPoint x: 427, startPoint y: 344, endPoint x: 433, endPoint y: 351, distance: 9.3
click at [429, 346] on button "Next" at bounding box center [453, 362] width 154 height 38
click at [439, 367] on button "Next" at bounding box center [453, 362] width 154 height 38
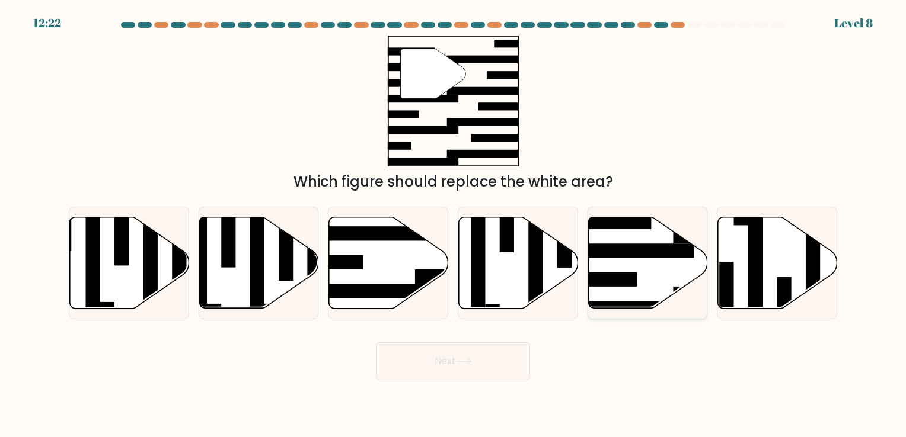
click at [619, 251] on rect at bounding box center [629, 251] width 129 height 14
click at [453, 225] on input "e." at bounding box center [453, 222] width 1 height 6
radio input "true"
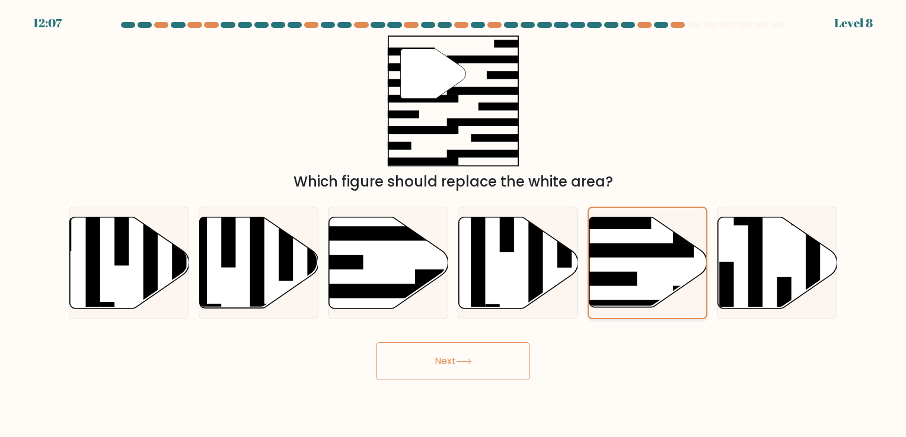
click at [641, 280] on icon at bounding box center [648, 263] width 118 height 90
click at [453, 225] on input "e." at bounding box center [453, 222] width 1 height 6
click at [460, 361] on icon at bounding box center [464, 362] width 16 height 7
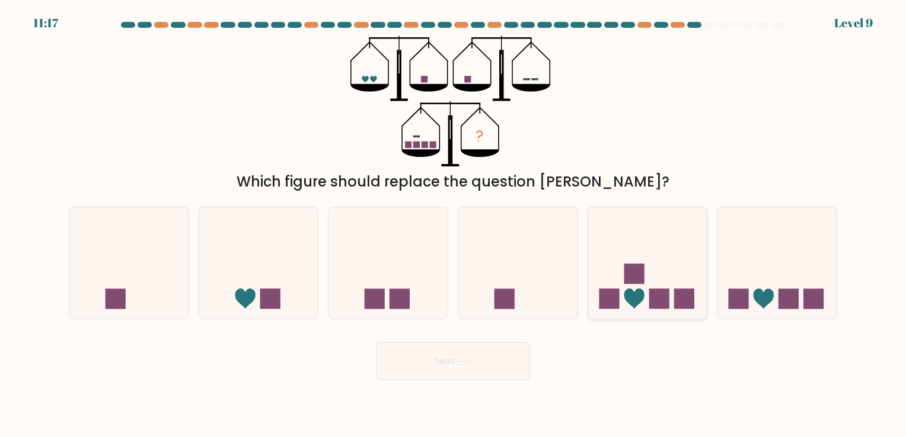
click at [650, 271] on icon at bounding box center [647, 263] width 119 height 98
click at [453, 225] on input "e." at bounding box center [453, 222] width 1 height 6
radio input "true"
click at [486, 366] on button "Next" at bounding box center [453, 362] width 154 height 38
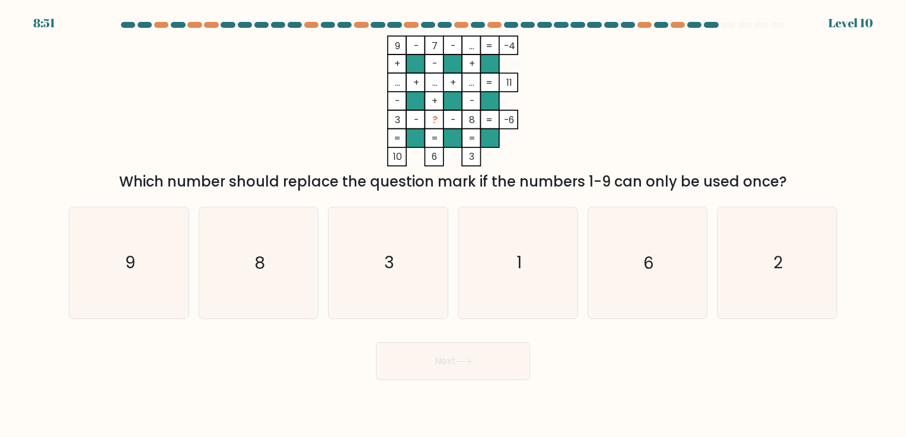
drag, startPoint x: 550, startPoint y: 279, endPoint x: 528, endPoint y: 342, distance: 66.4
click at [550, 279] on icon "1" at bounding box center [517, 262] width 111 height 111
click at [453, 225] on input "d. 1" at bounding box center [453, 222] width 1 height 6
radio input "true"
click at [505, 361] on button "Next" at bounding box center [453, 362] width 154 height 38
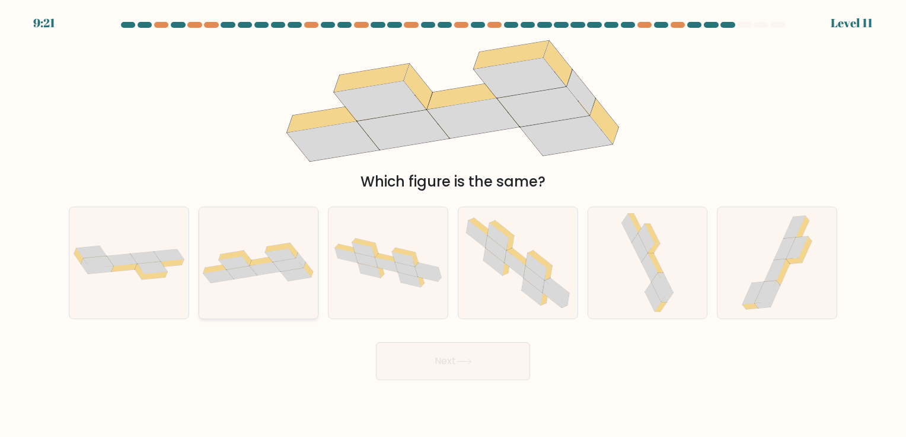
click at [255, 279] on icon at bounding box center [258, 263] width 119 height 41
click at [453, 225] on input "b." at bounding box center [453, 222] width 1 height 6
radio input "true"
click at [446, 363] on button "Next" at bounding box center [453, 362] width 154 height 38
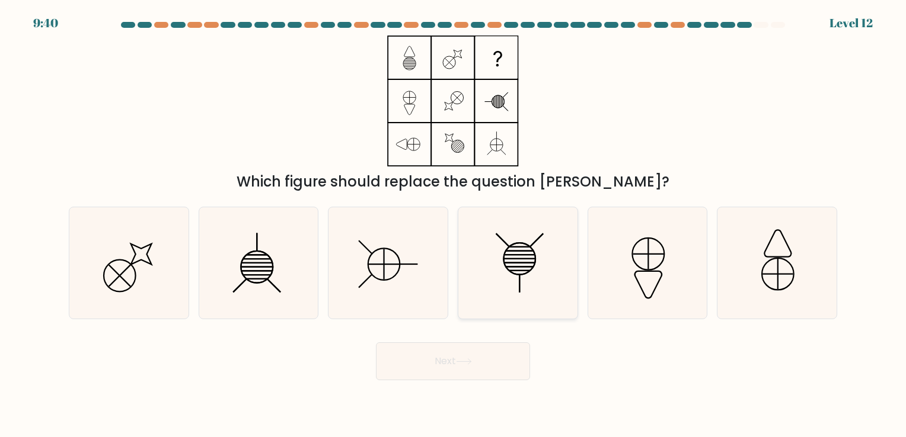
drag, startPoint x: 571, startPoint y: 202, endPoint x: 574, endPoint y: 214, distance: 12.1
drag, startPoint x: 574, startPoint y: 214, endPoint x: 331, endPoint y: 97, distance: 269.6
click at [331, 97] on div "Which figure should replace the question mark?" at bounding box center [453, 114] width 782 height 157
click at [398, 255] on icon at bounding box center [388, 262] width 111 height 111
click at [453, 225] on input "c." at bounding box center [453, 222] width 1 height 6
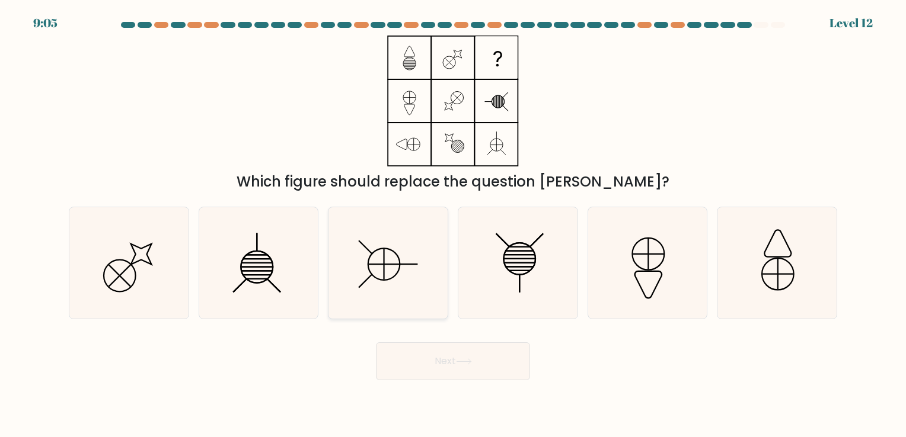
radio input "true"
click at [436, 376] on button "Next" at bounding box center [453, 362] width 154 height 38
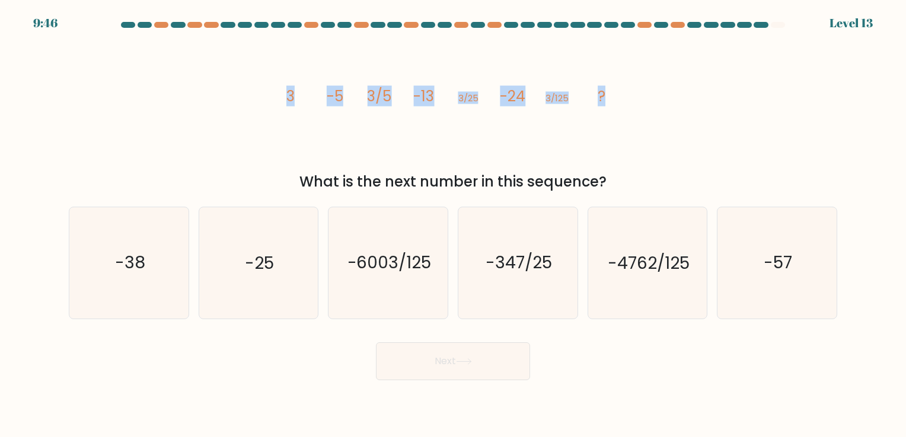
drag, startPoint x: 278, startPoint y: 97, endPoint x: 643, endPoint y: 131, distance: 366.7
click at [643, 131] on div "image/svg+xml 3 -5 3/5 -13 3/25 -24 3/125 ? What is the next number in this seq…" at bounding box center [453, 114] width 782 height 157
click at [102, 288] on icon "-38" at bounding box center [129, 262] width 111 height 111
click at [453, 225] on input "a. -38" at bounding box center [453, 222] width 1 height 6
radio input "true"
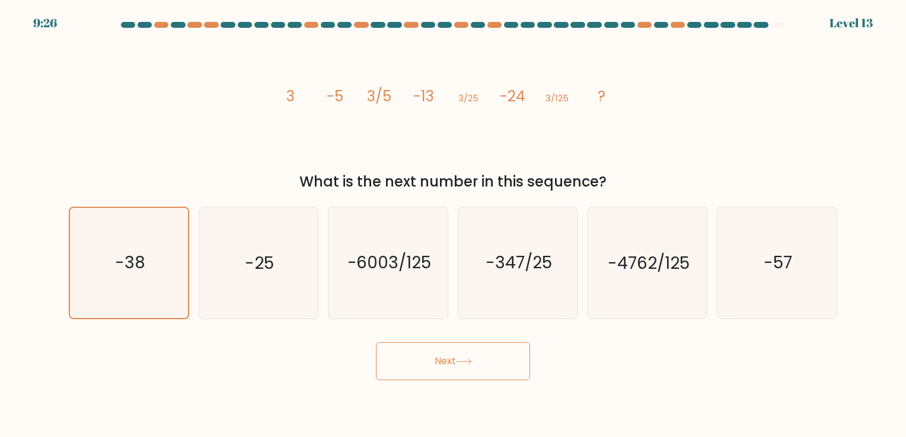
click at [401, 354] on button "Next" at bounding box center [453, 362] width 154 height 38
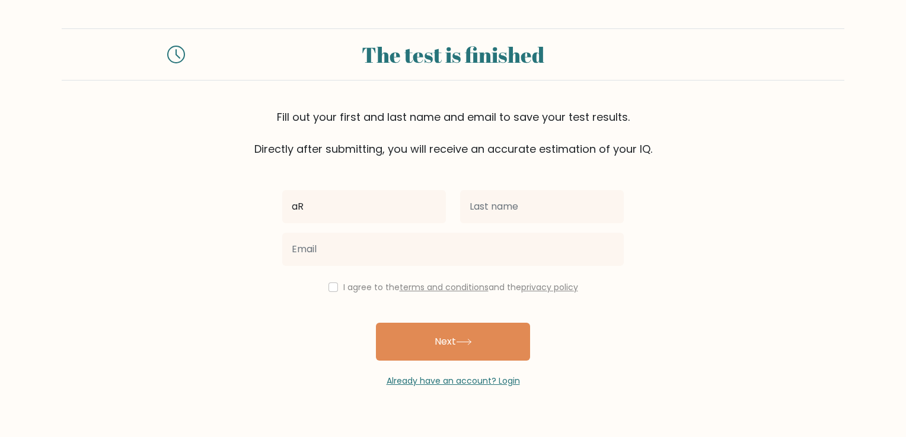
type input "a"
type input "[PERSON_NAME]"
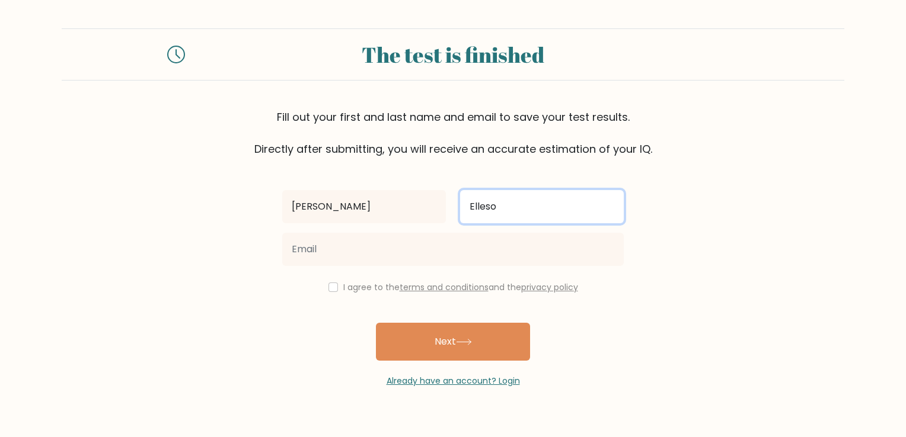
type input "Elleso"
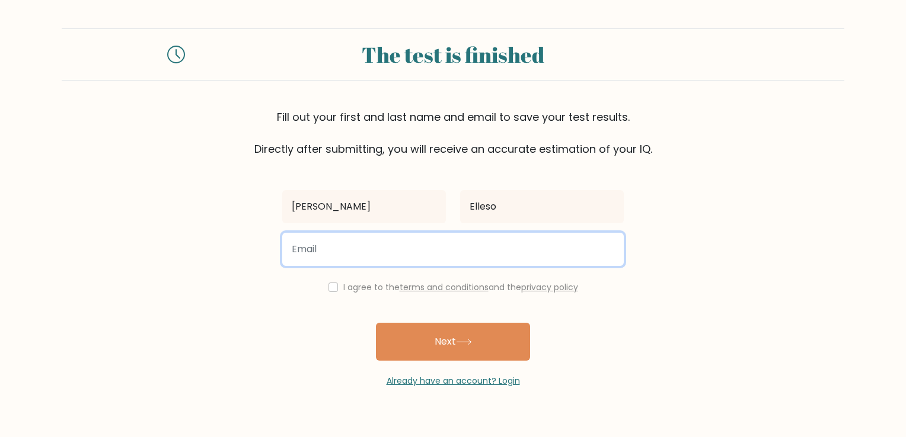
click at [337, 255] on input "email" at bounding box center [452, 249] width 341 height 33
type input "[EMAIL_ADDRESS][DOMAIN_NAME]"
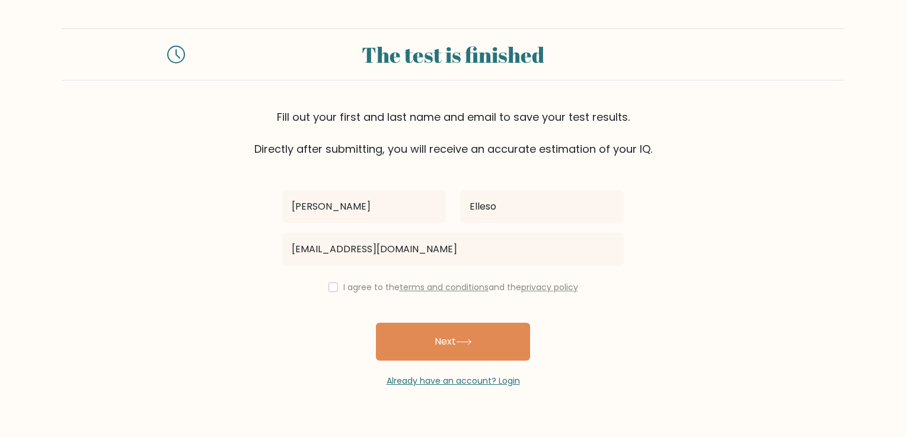
click at [335, 284] on div "I agree to the terms and conditions and the privacy policy" at bounding box center [453, 287] width 356 height 14
click at [333, 289] on input "checkbox" at bounding box center [332, 287] width 9 height 9
checkbox input "true"
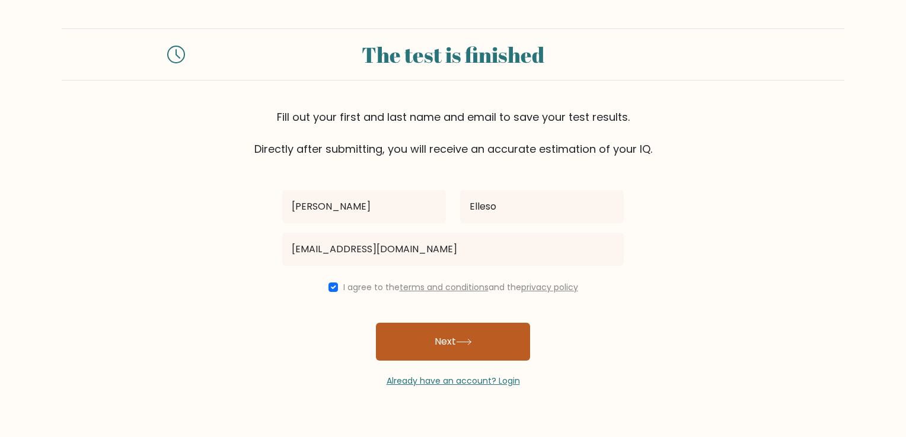
click at [484, 352] on button "Next" at bounding box center [453, 342] width 154 height 38
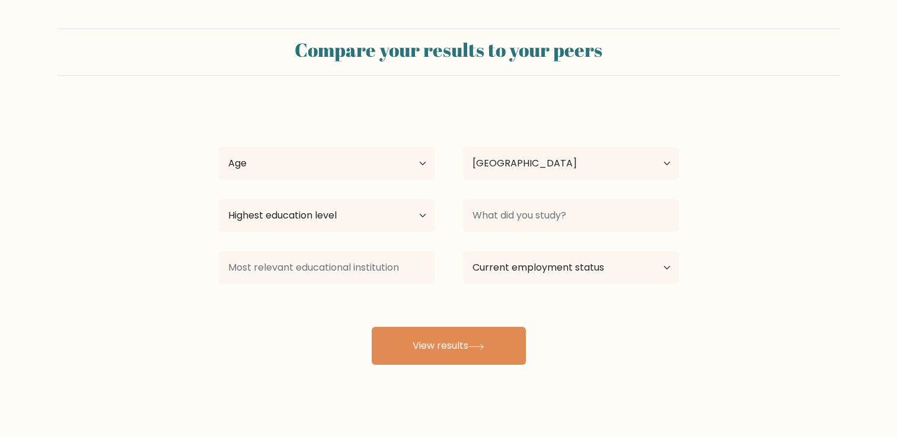
select select "PH"
click at [373, 172] on select "Age Under [DEMOGRAPHIC_DATA] [DEMOGRAPHIC_DATA] [DEMOGRAPHIC_DATA] [DEMOGRAPHIC…" at bounding box center [327, 163] width 216 height 33
select select "35_44"
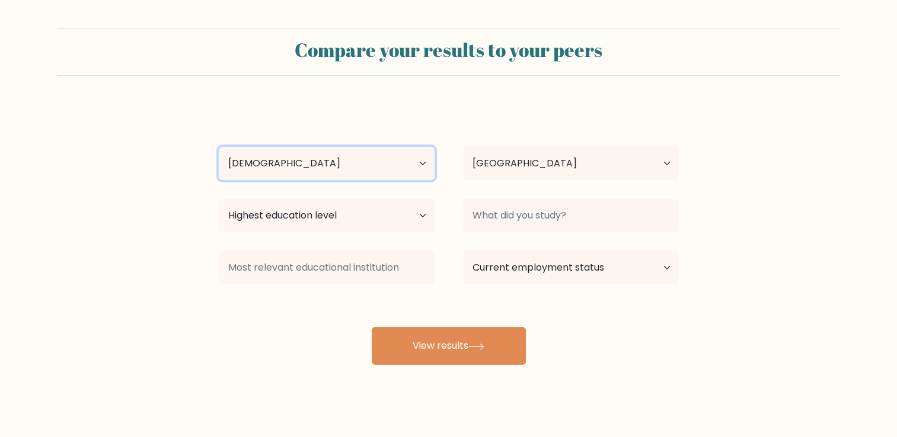
click at [219, 147] on select "Age Under 18 years old 18-24 years old 25-34 years old 35-44 years old 45-54 ye…" at bounding box center [327, 163] width 216 height 33
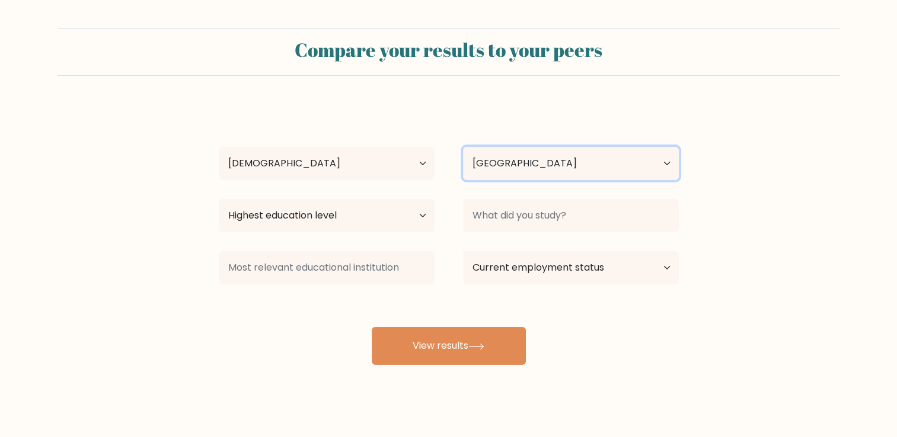
click at [493, 164] on select "Country Afghanistan Albania Algeria American Samoa Andorra Angola Anguilla Anta…" at bounding box center [571, 163] width 216 height 33
drag, startPoint x: 493, startPoint y: 164, endPoint x: 474, endPoint y: 178, distance: 23.2
click at [493, 164] on select "Country Afghanistan Albania Algeria American Samoa Andorra Angola Anguilla Anta…" at bounding box center [571, 163] width 216 height 33
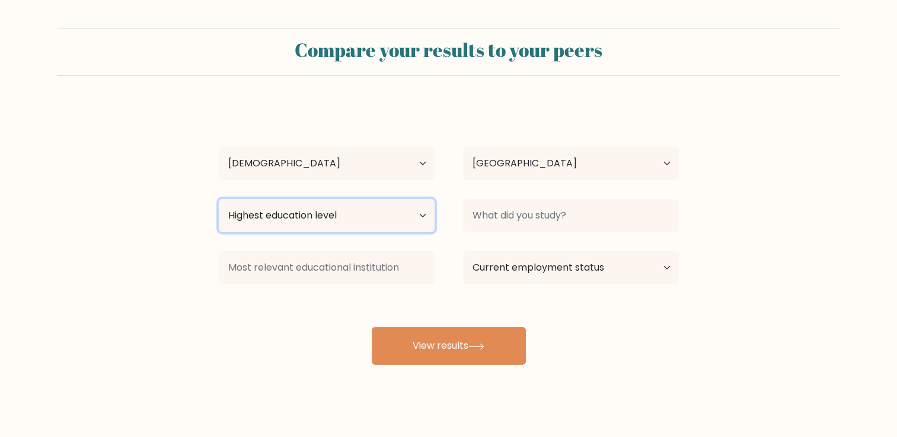
click at [312, 221] on select "Highest education level No schooling Primary Lower Secondary Upper Secondary Oc…" at bounding box center [327, 215] width 216 height 33
select select "occupation_specific"
click at [219, 199] on select "Highest education level No schooling Primary Lower Secondary Upper Secondary Oc…" at bounding box center [327, 215] width 216 height 33
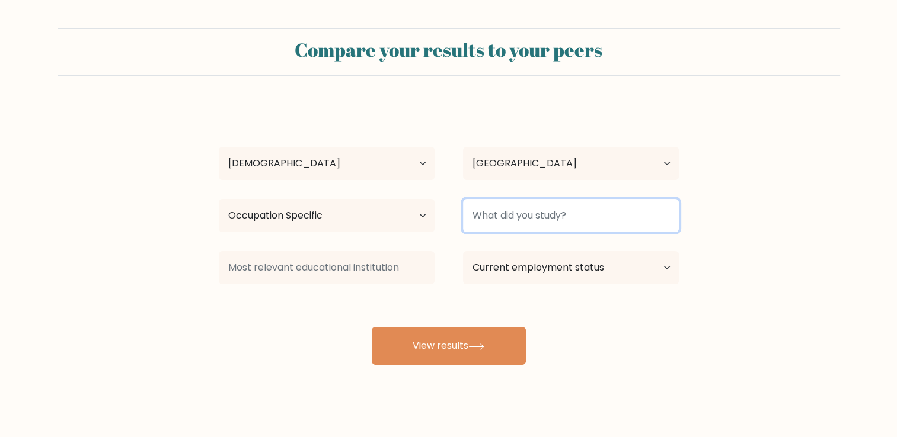
click at [506, 224] on input at bounding box center [571, 215] width 216 height 33
click at [507, 225] on input at bounding box center [571, 215] width 216 height 33
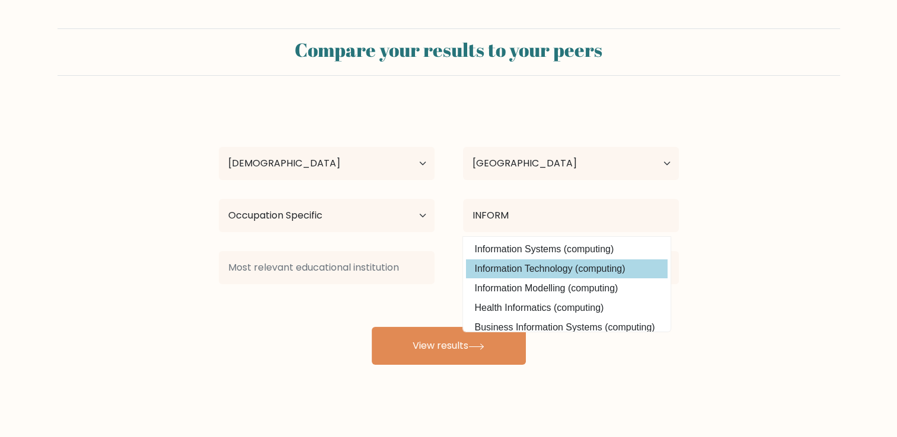
click at [542, 269] on option "Information Technology (computing)" at bounding box center [567, 269] width 202 height 19
type input "Information Technology"
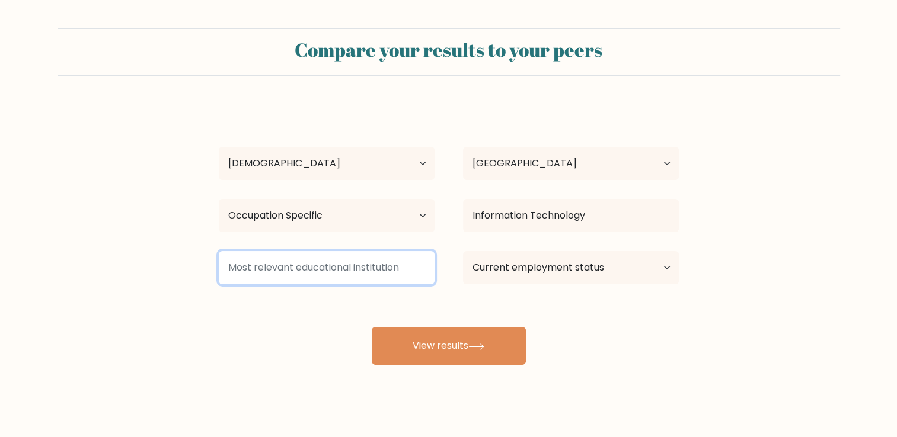
click at [302, 264] on input at bounding box center [327, 267] width 216 height 33
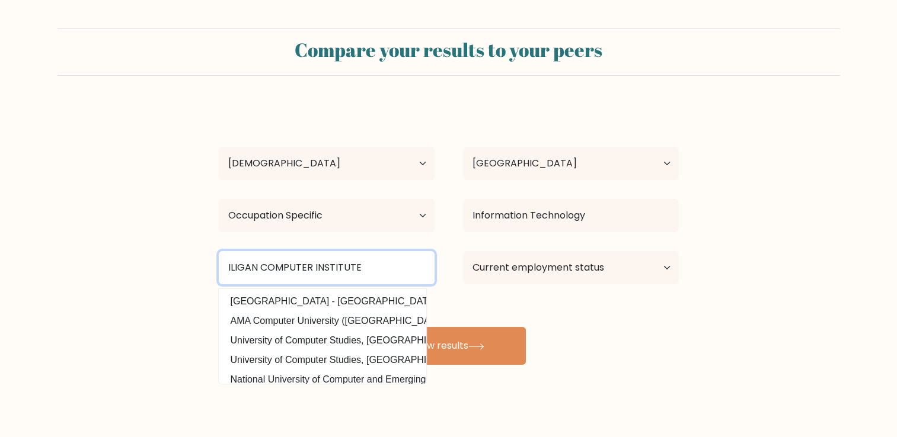
type input "ILIGAN COMPUTER INSTITUTE"
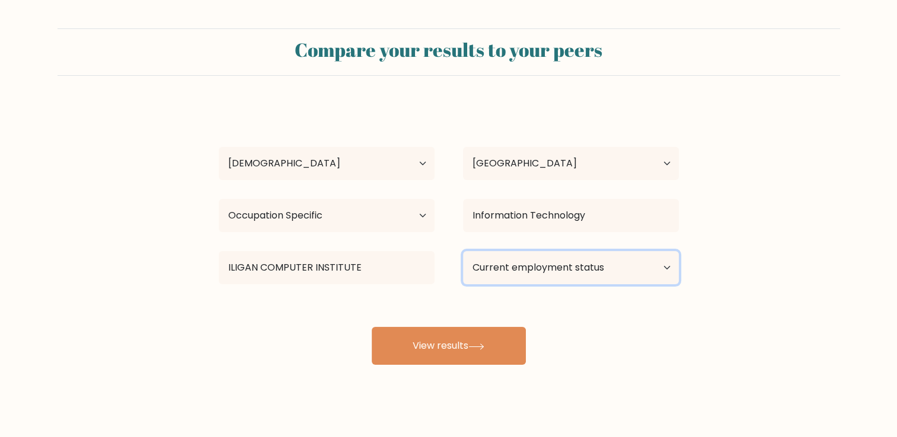
click at [598, 269] on select "Current employment status Employed Student Retired Other / prefer not to answer" at bounding box center [571, 267] width 216 height 33
select select "other"
click at [463, 251] on select "Current employment status Employed Student Retired Other / prefer not to answer" at bounding box center [571, 267] width 216 height 33
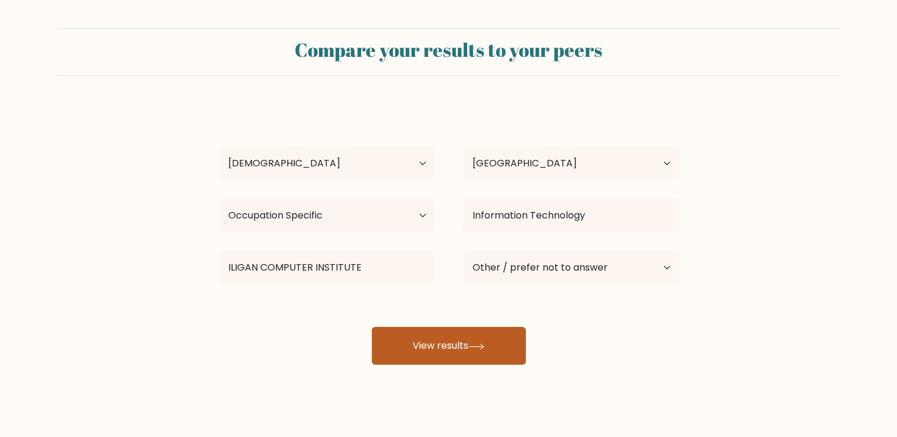
click at [477, 340] on button "View results" at bounding box center [449, 346] width 154 height 38
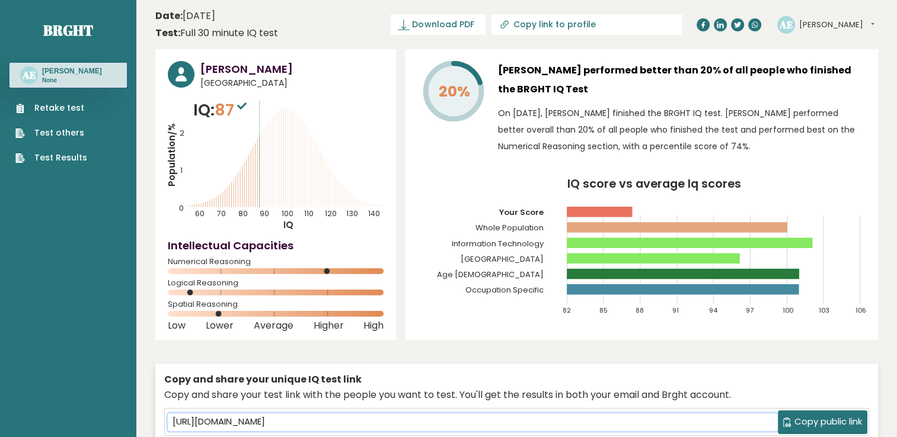
click at [242, 427] on input "[URL][DOMAIN_NAME]" at bounding box center [473, 423] width 610 height 18
